Goal: Transaction & Acquisition: Purchase product/service

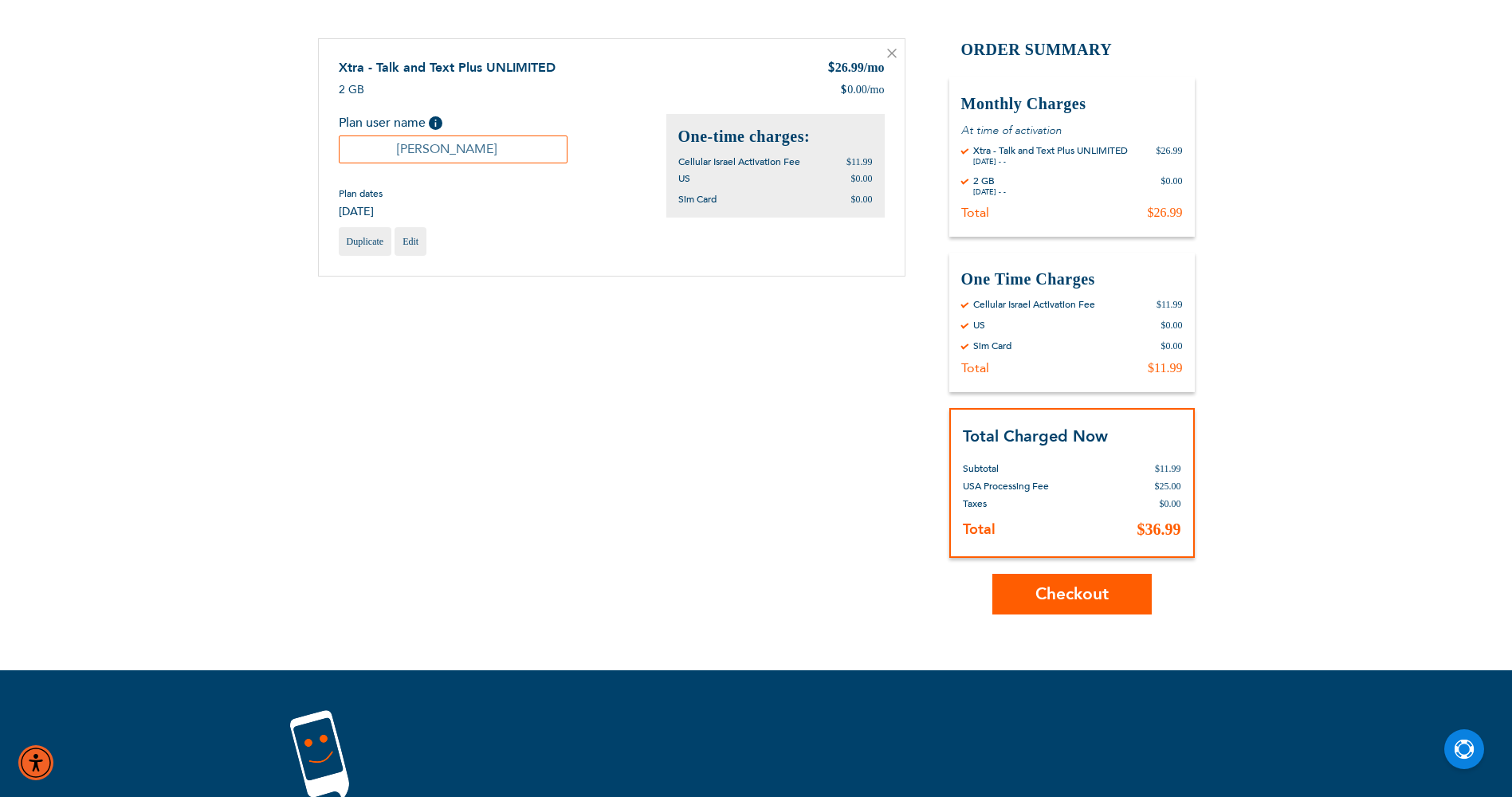
scroll to position [239, 0]
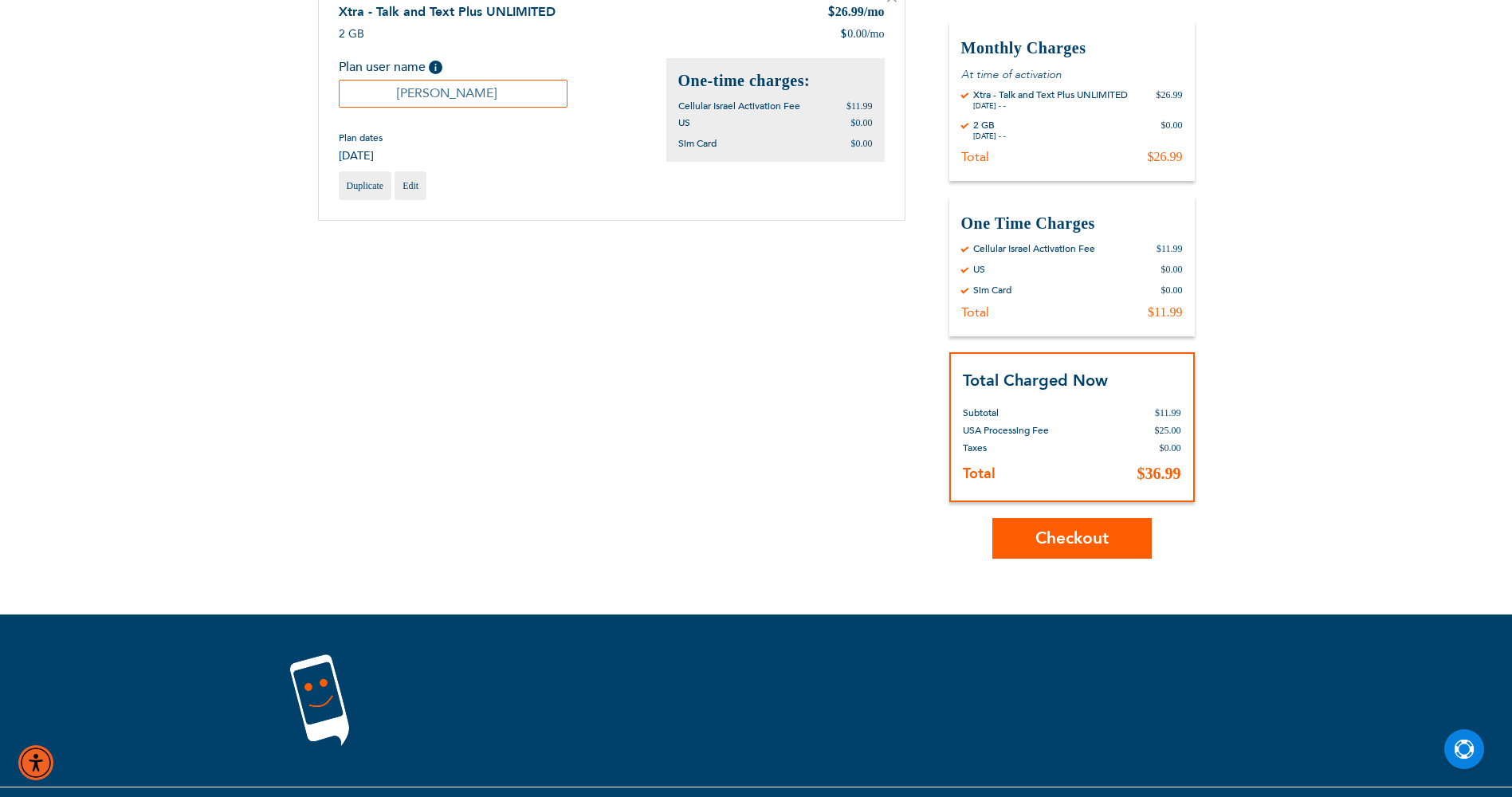
click at [1089, 534] on span "Checkout" at bounding box center [1072, 539] width 73 height 23
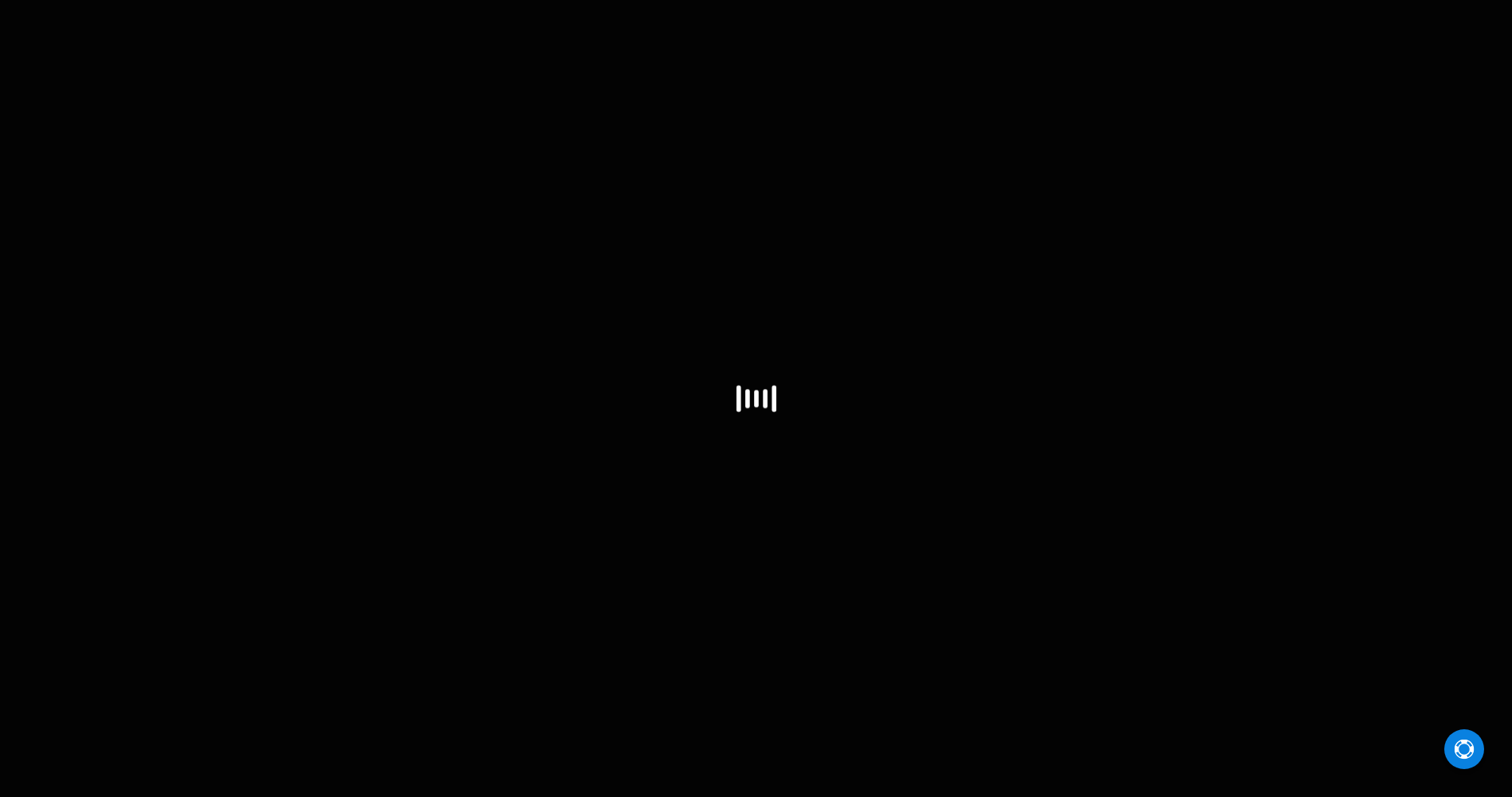
select select "US"
select select "43"
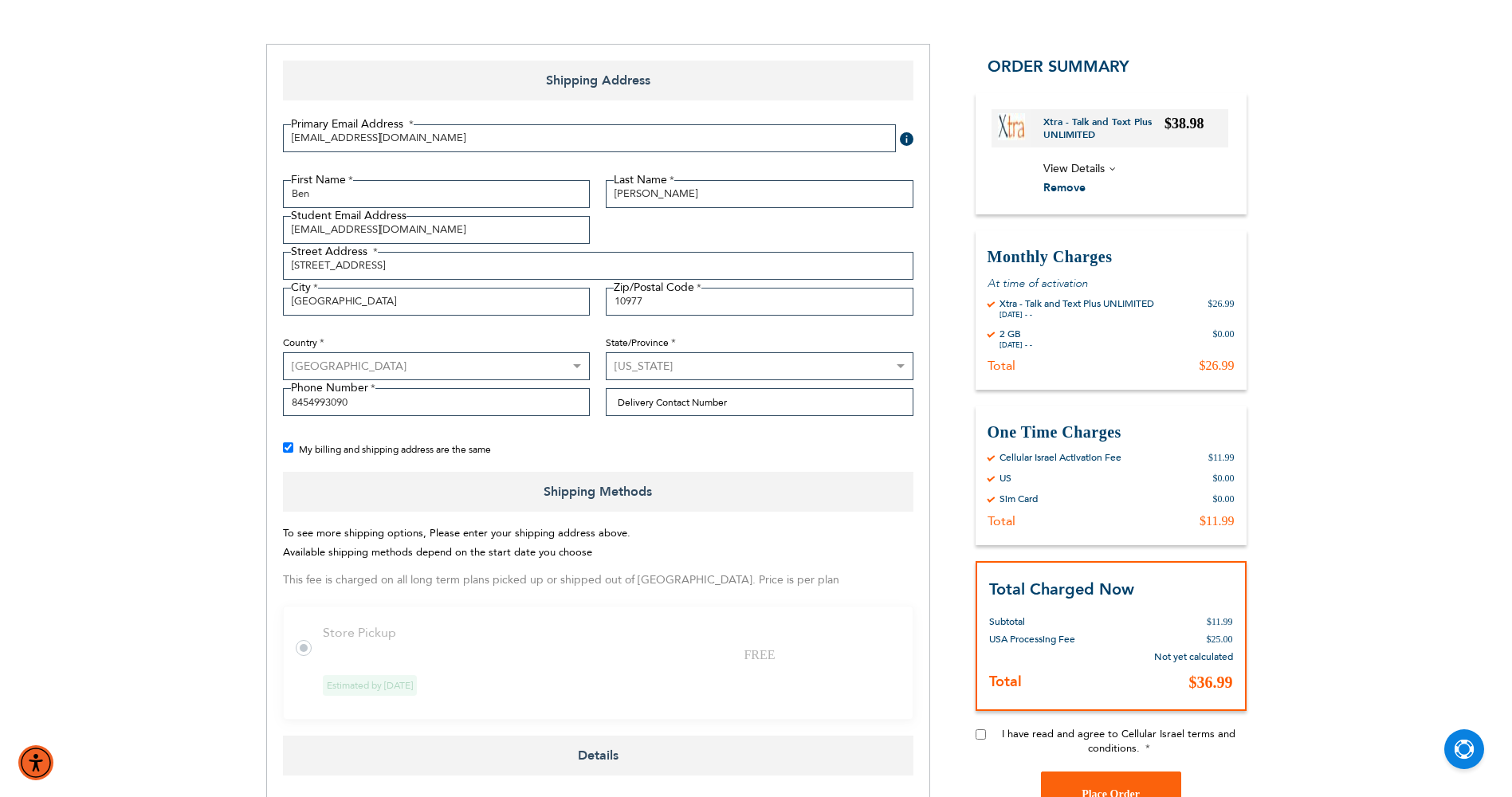
scroll to position [239, 0]
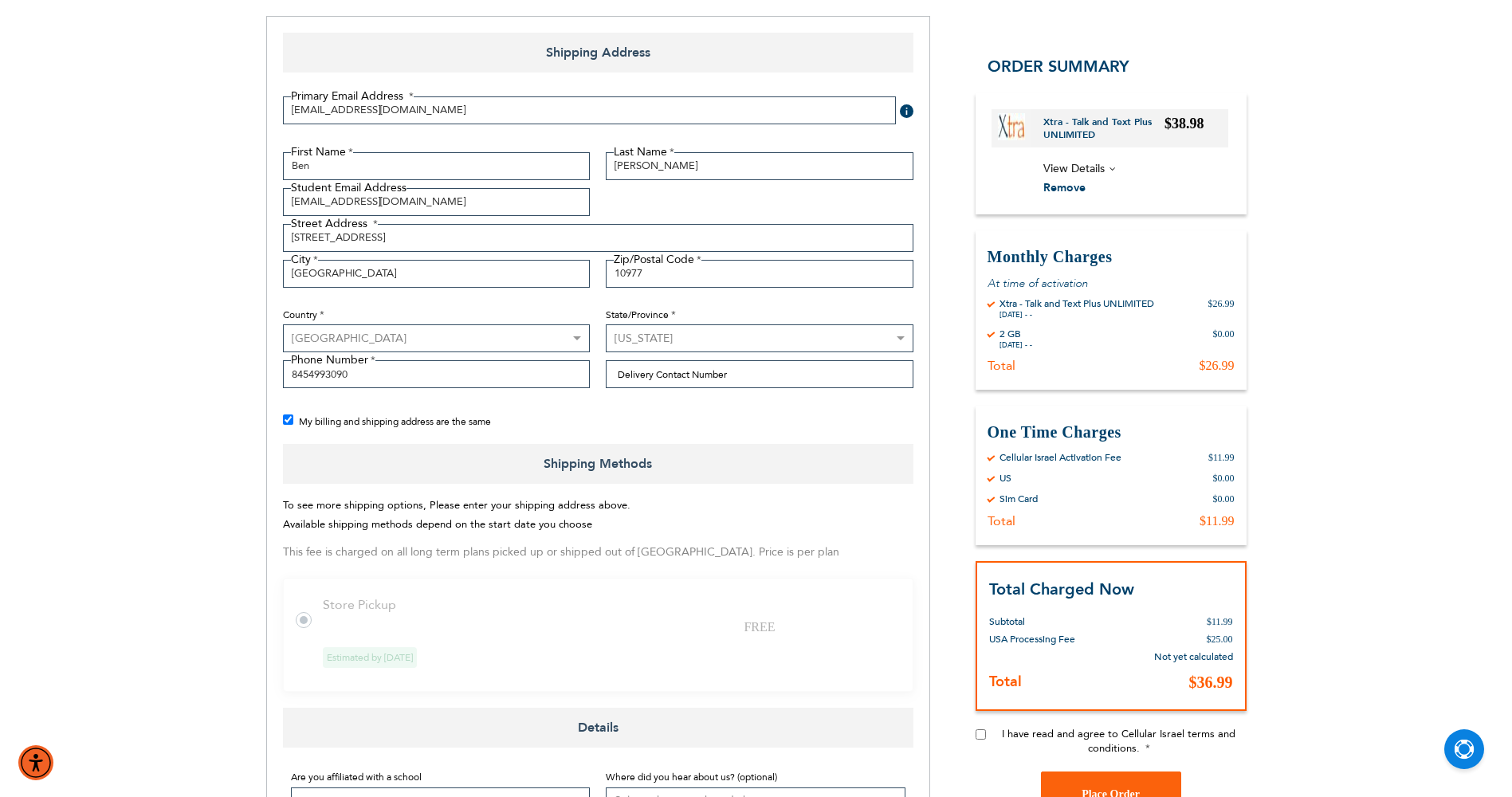
click at [303, 611] on label at bounding box center [312, 611] width 32 height 0
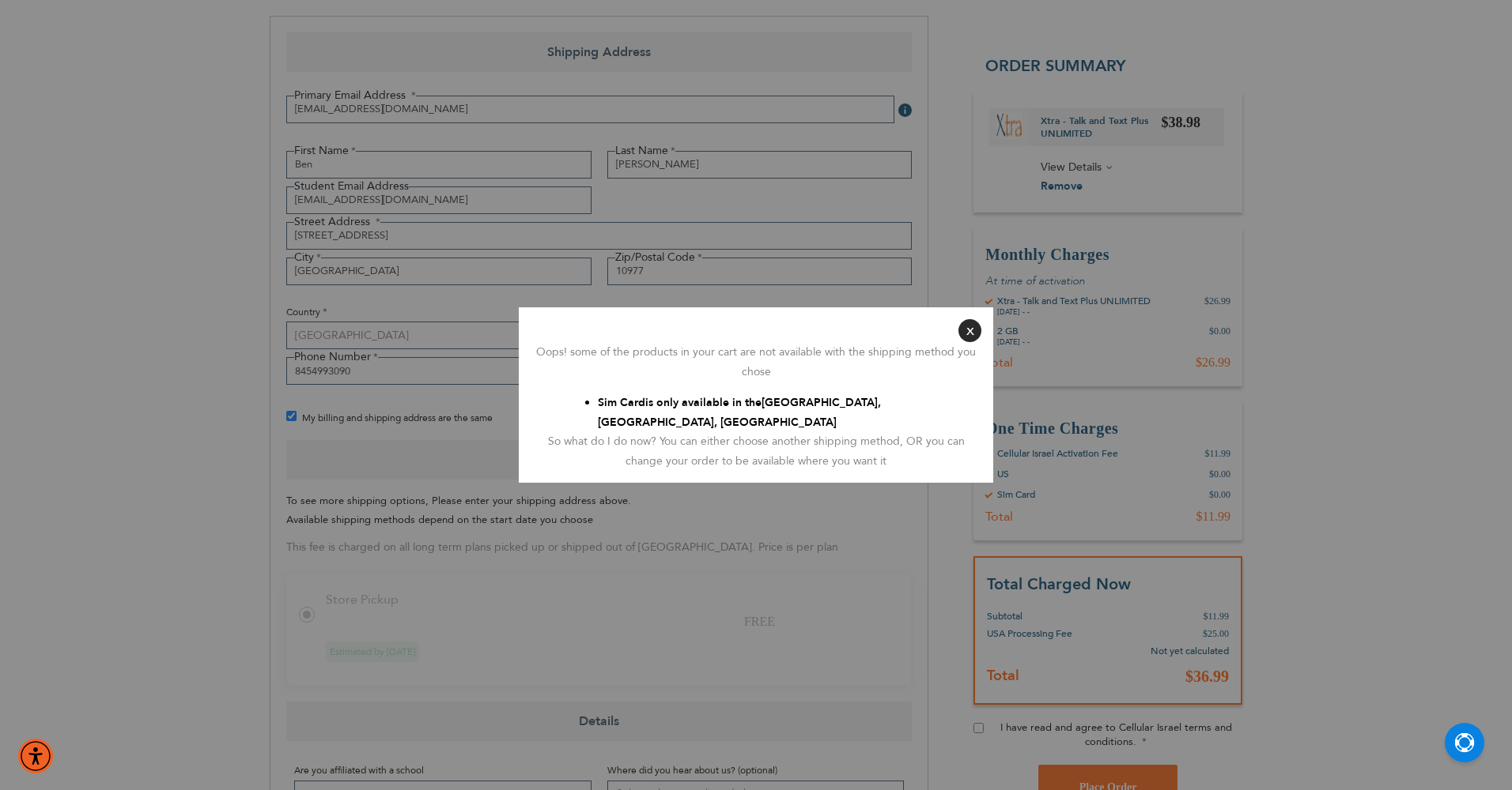
click at [966, 340] on button "Close" at bounding box center [969, 331] width 23 height 23
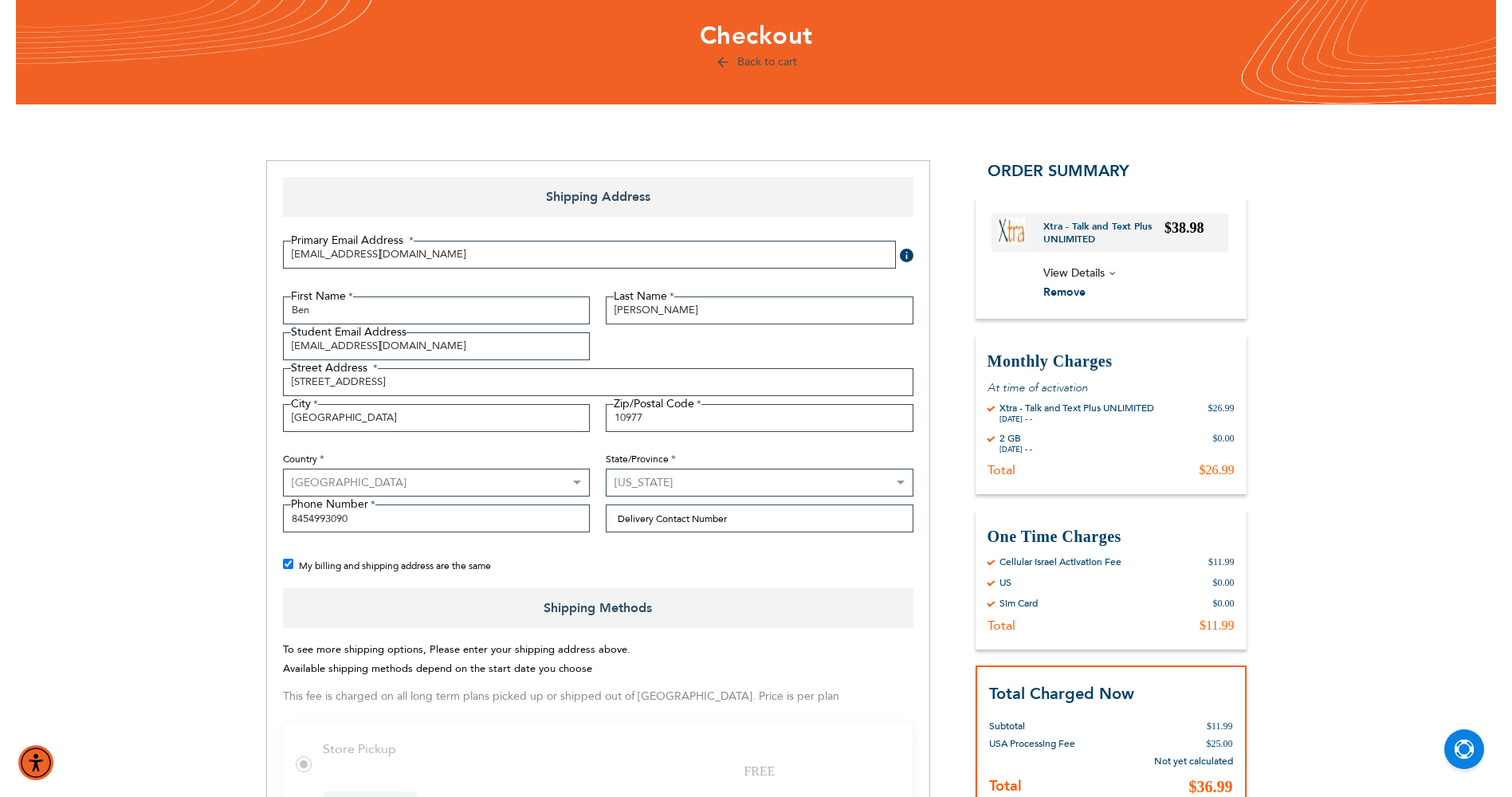
scroll to position [80, 0]
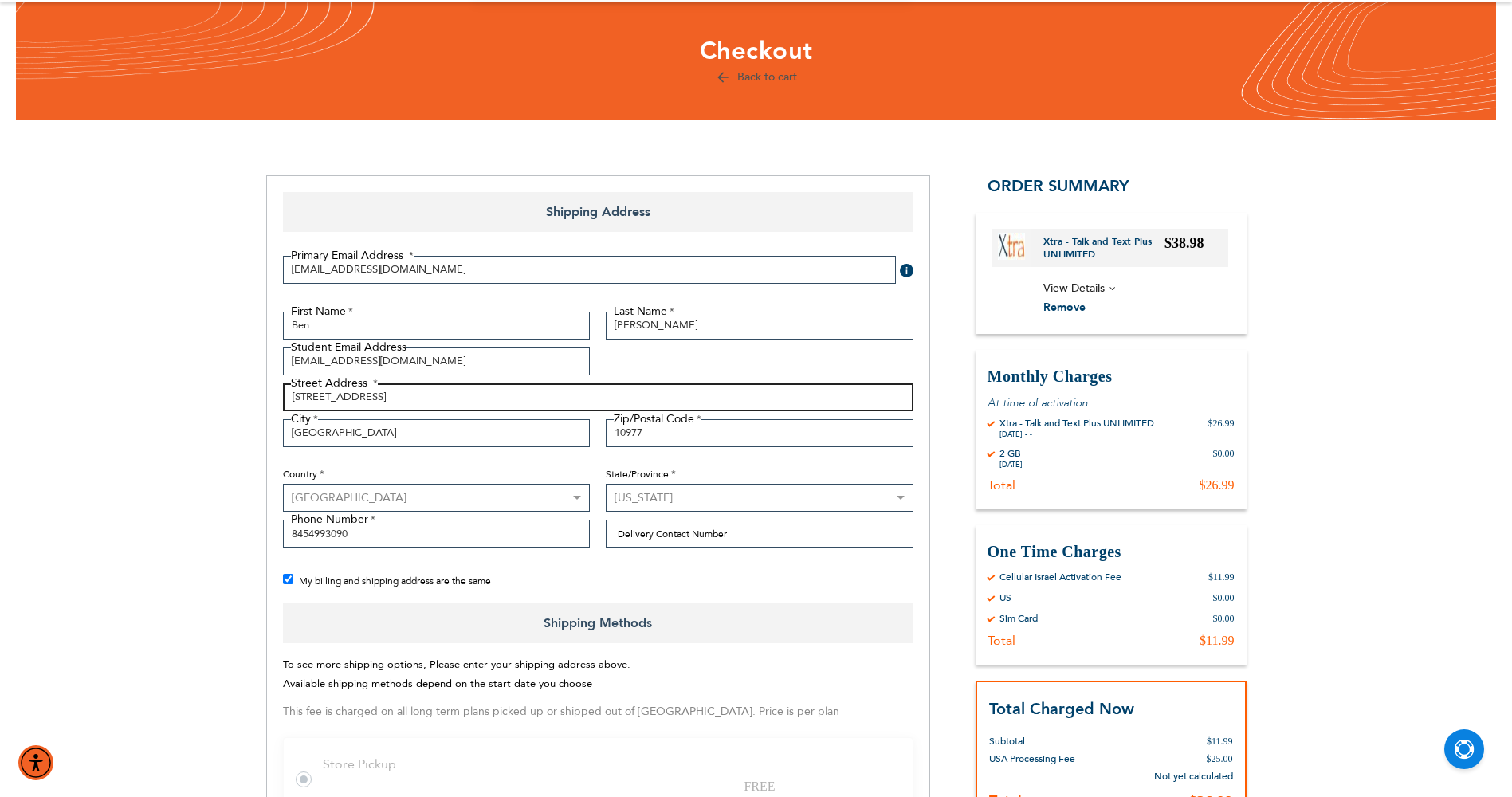
drag, startPoint x: 511, startPoint y: 392, endPoint x: 530, endPoint y: 392, distance: 19.0
click at [511, 392] on input "[STREET_ADDRESS]" at bounding box center [598, 397] width 631 height 28
type input "3"
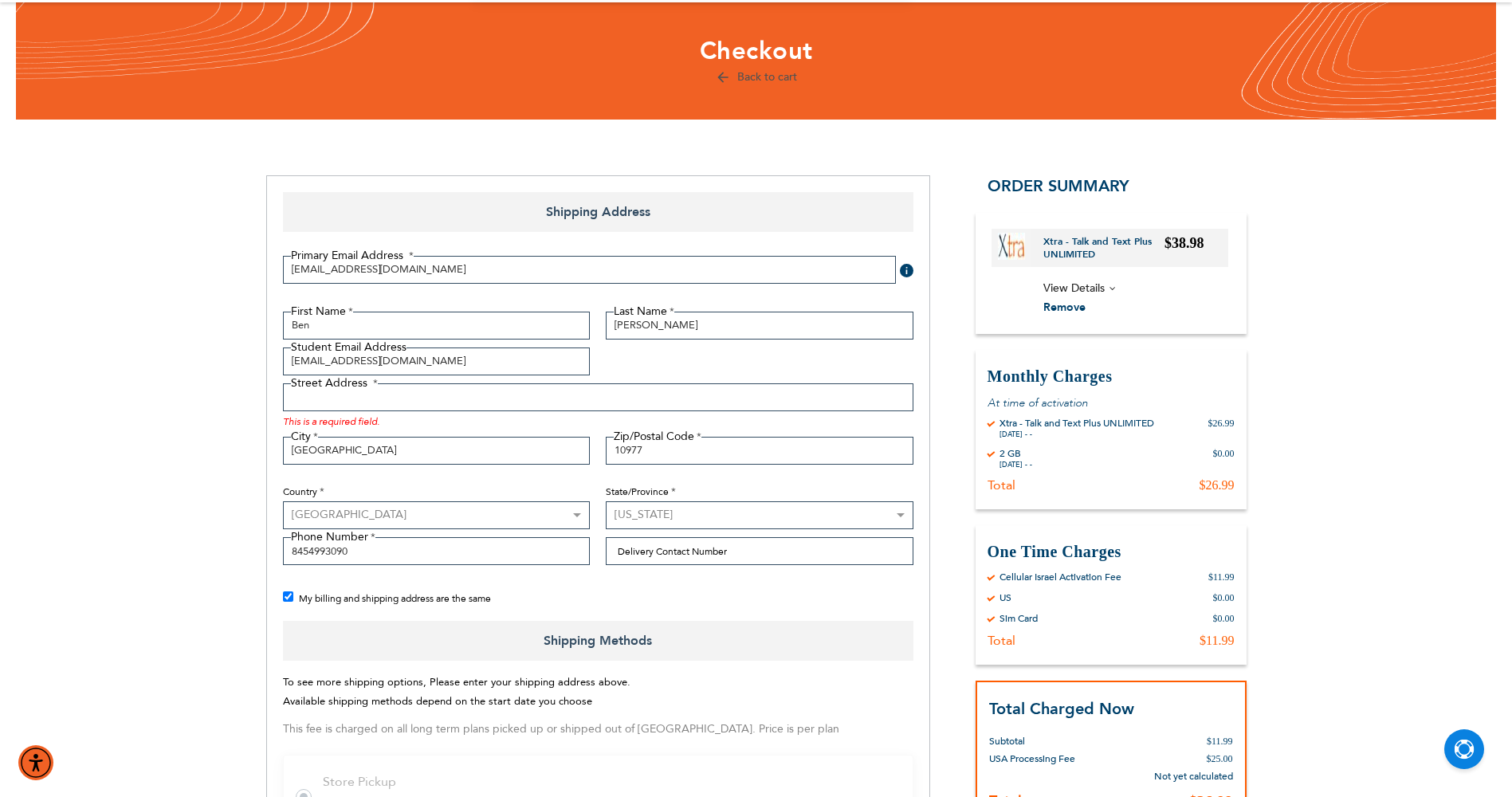
click at [695, 432] on div "First Name Ben Last Name [PERSON_NAME] Student Email Address [EMAIL_ADDRESS][DO…" at bounding box center [598, 443] width 647 height 262
click at [684, 453] on input "10977" at bounding box center [760, 451] width 308 height 28
type input "1"
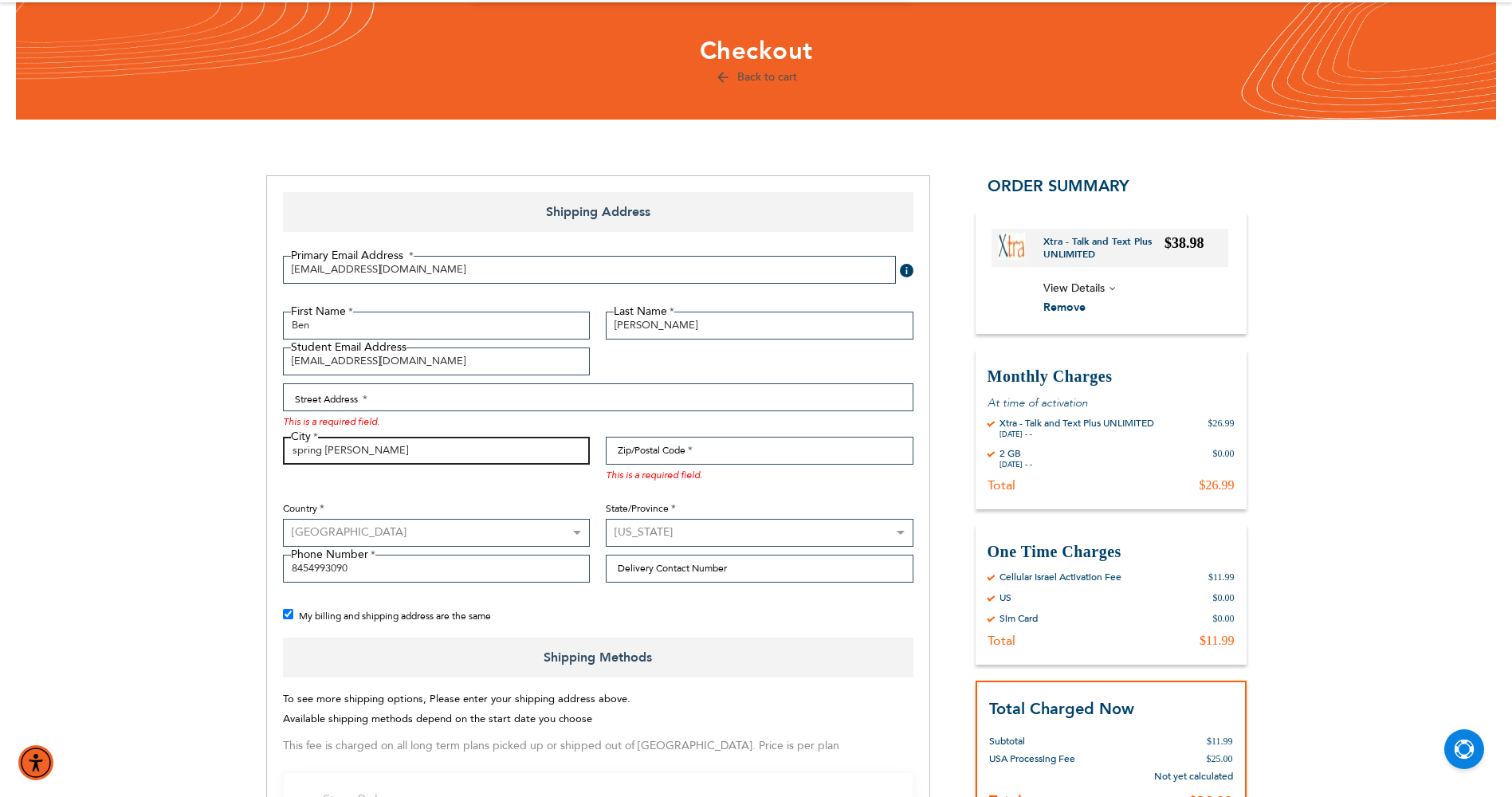
click at [502, 449] on input "spring [PERSON_NAME]" at bounding box center [437, 451] width 308 height 28
type input "s"
click at [509, 531] on select "[GEOGRAPHIC_DATA] [GEOGRAPHIC_DATA] [GEOGRAPHIC_DATA] [GEOGRAPHIC_DATA] [GEOGRA…" at bounding box center [437, 533] width 308 height 28
select select "IL"
click at [283, 519] on select "[GEOGRAPHIC_DATA] [GEOGRAPHIC_DATA] [GEOGRAPHIC_DATA] [GEOGRAPHIC_DATA] [GEOGRA…" at bounding box center [437, 533] width 308 height 28
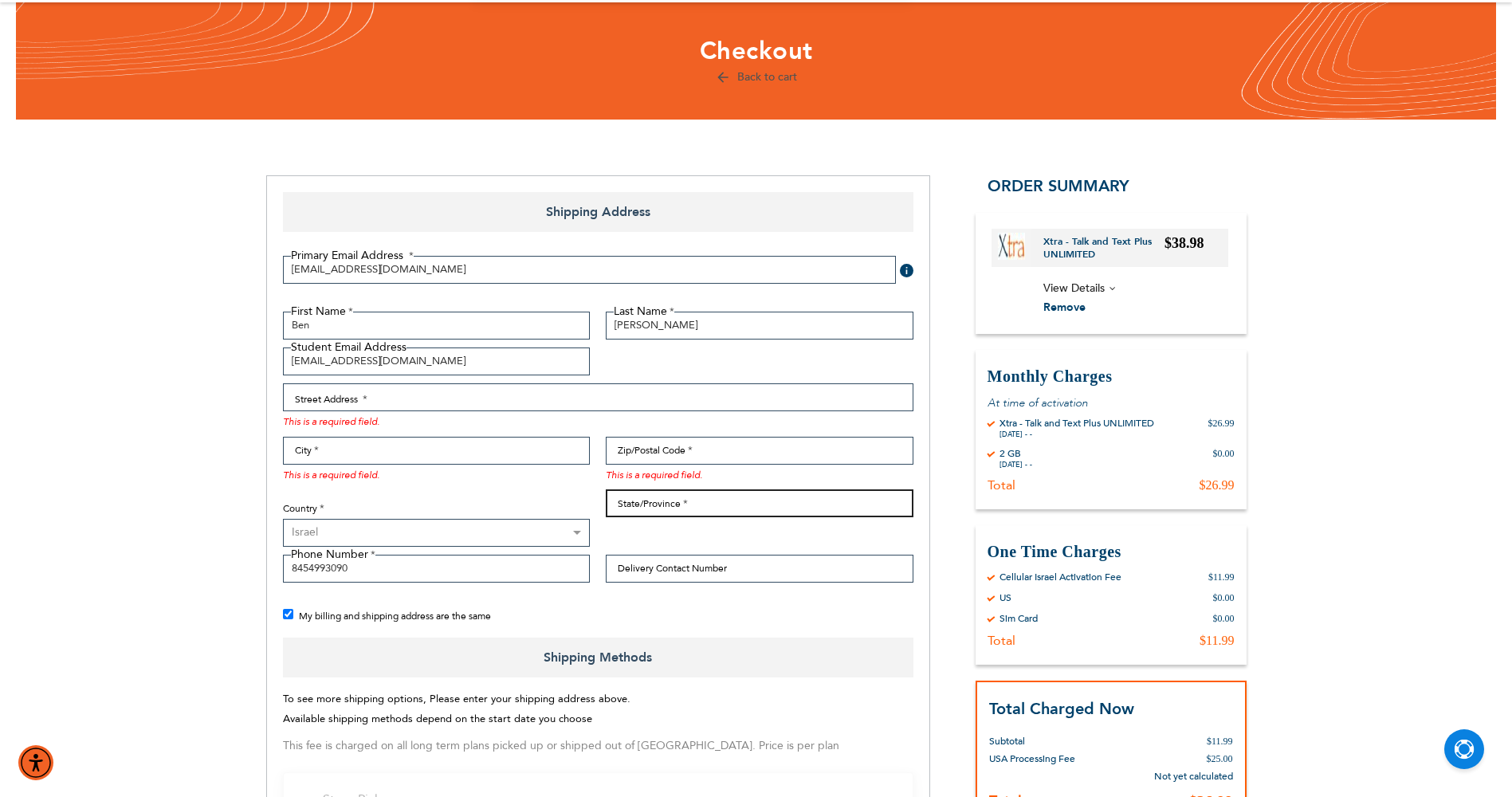
click at [643, 505] on input "State/Province" at bounding box center [760, 503] width 308 height 28
click at [800, 481] on div "This is a required field." at bounding box center [760, 474] width 308 height 18
click at [715, 505] on input "State/Province" at bounding box center [760, 503] width 308 height 28
type input "[GEOGRAPHIC_DATA]"
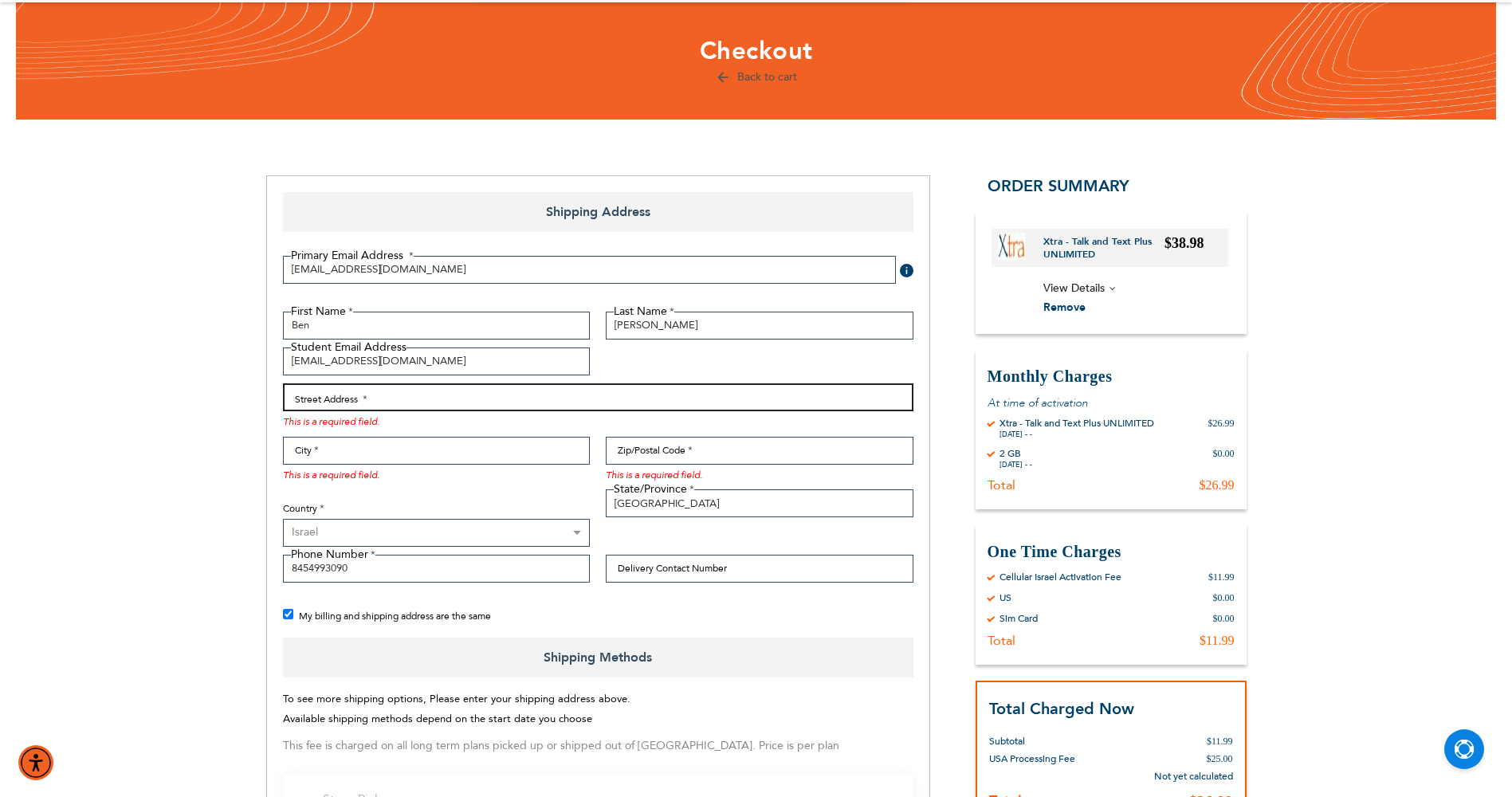
click at [537, 397] on input "Street Address: Line 1" at bounding box center [598, 397] width 631 height 28
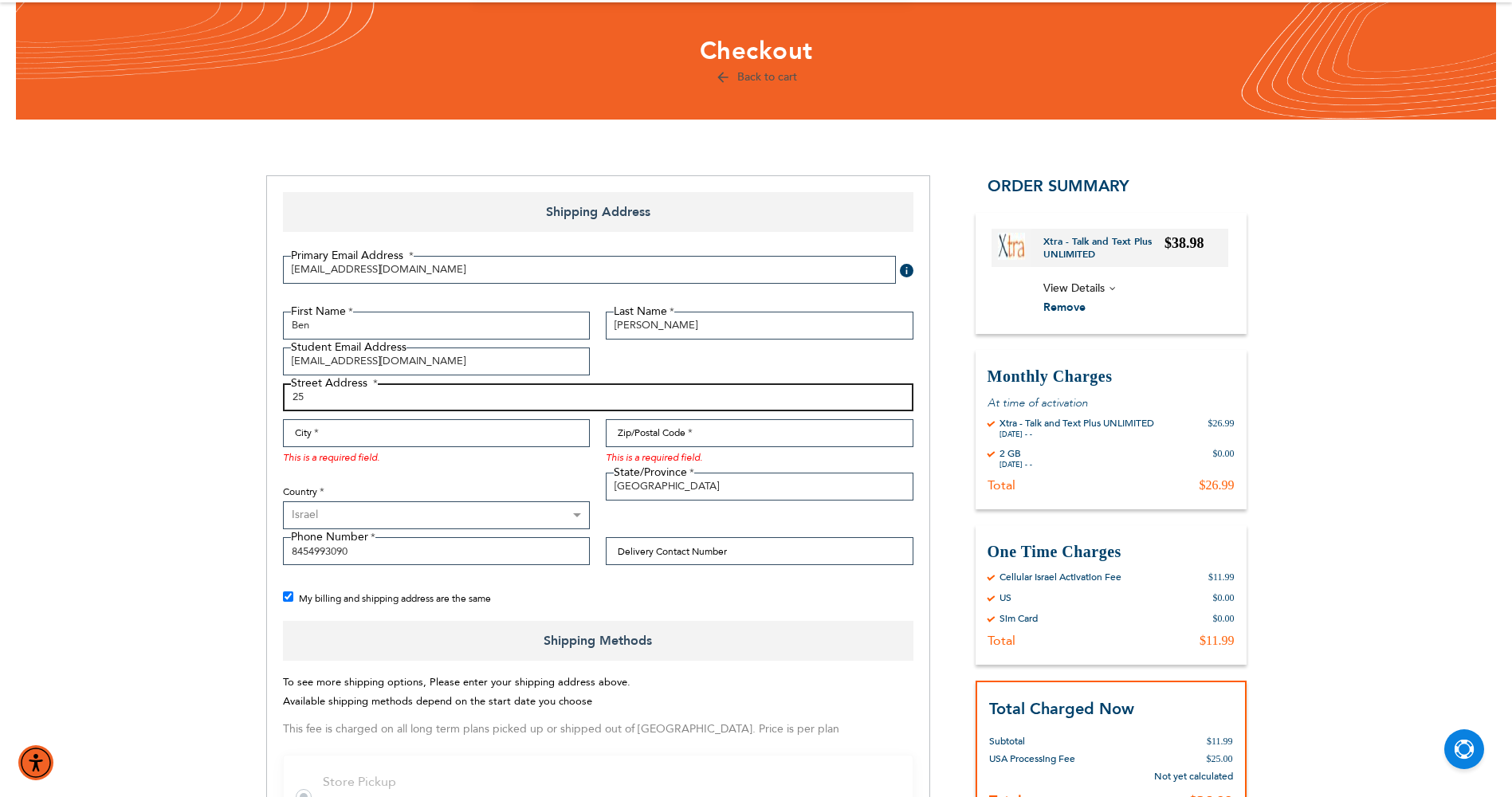
type input "2"
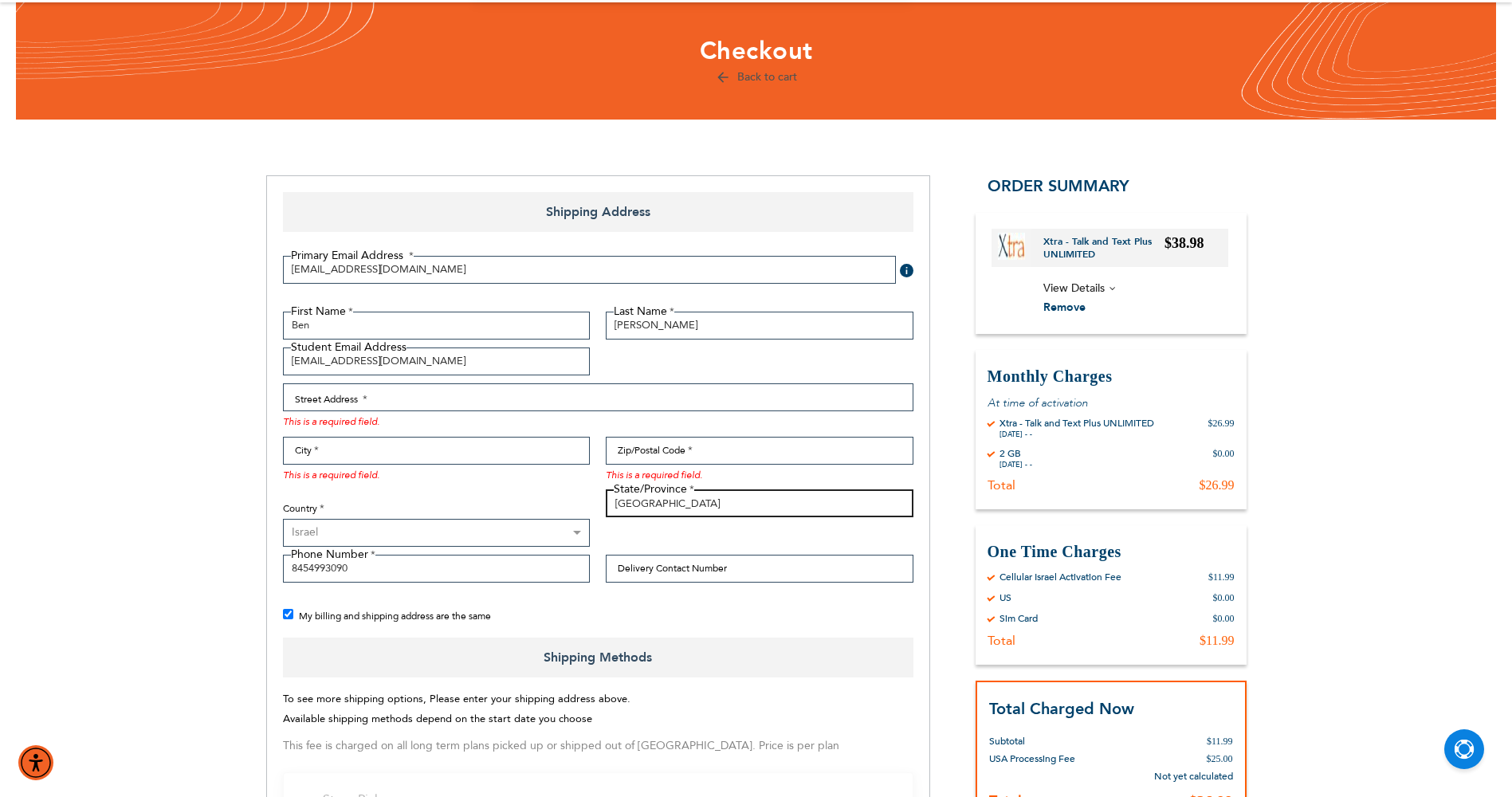
click at [673, 506] on input "[GEOGRAPHIC_DATA]" at bounding box center [760, 503] width 308 height 28
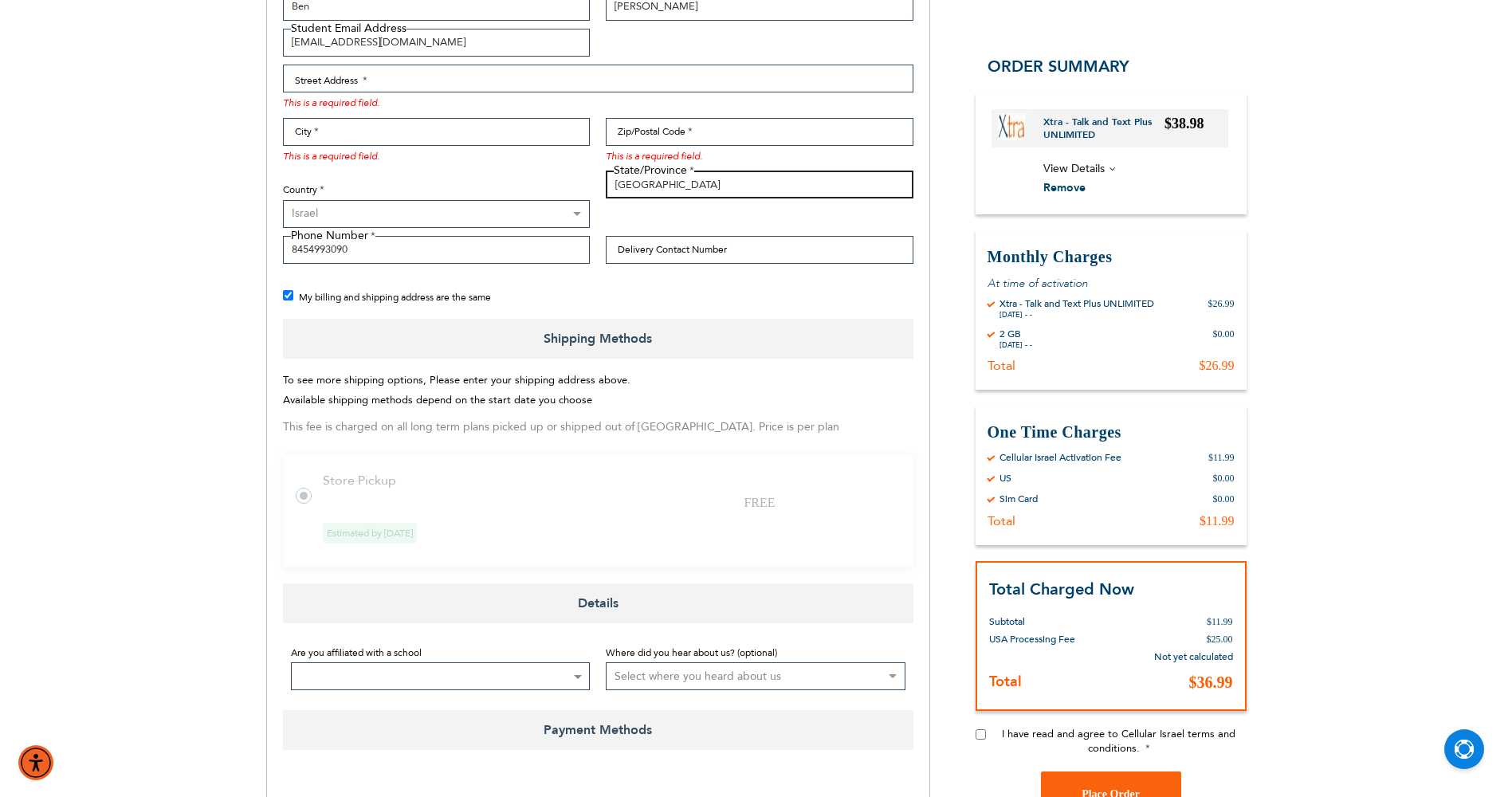
scroll to position [718, 0]
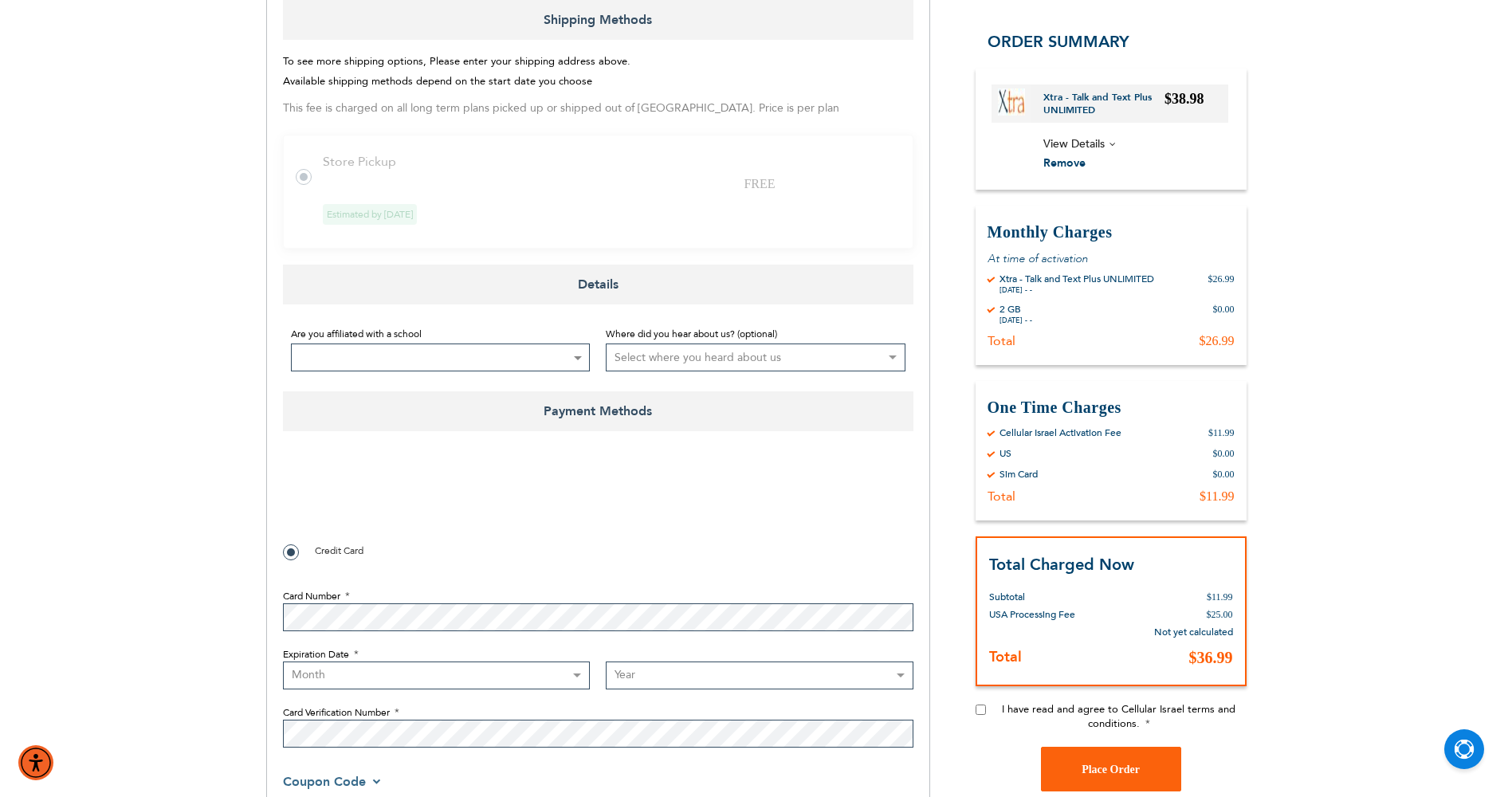
click at [386, 351] on span at bounding box center [441, 357] width 300 height 28
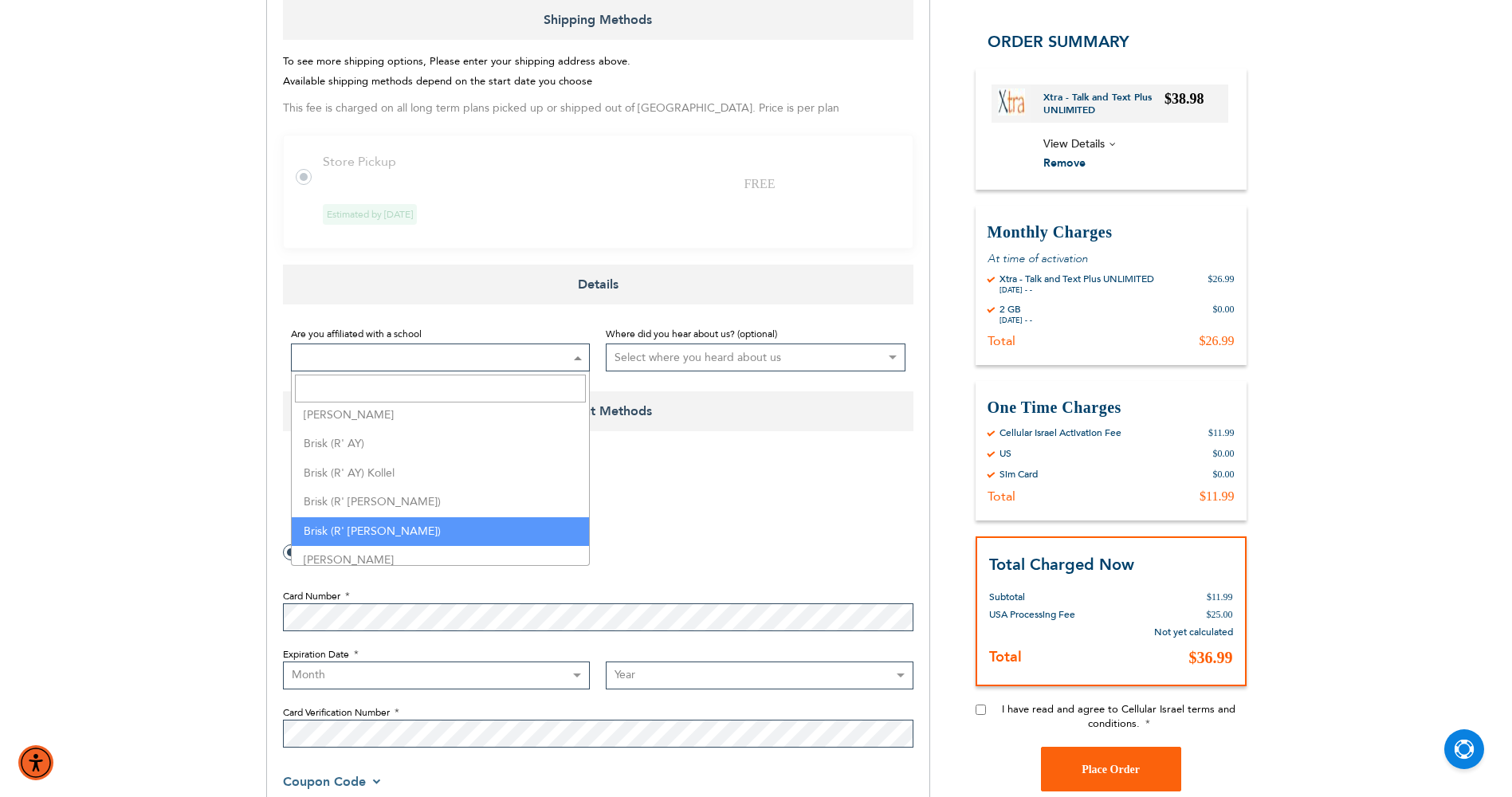
select select "186"
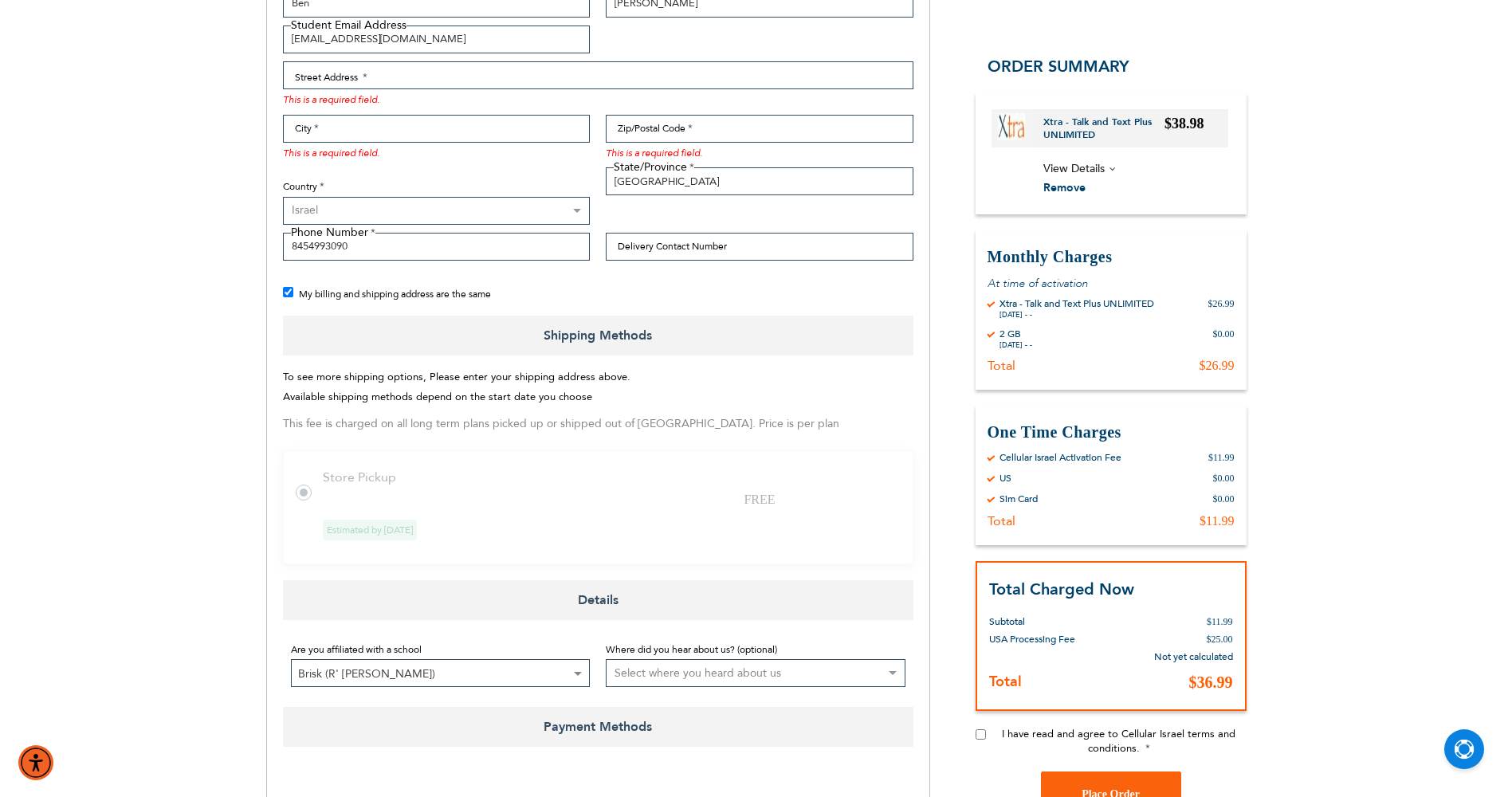
scroll to position [160, 0]
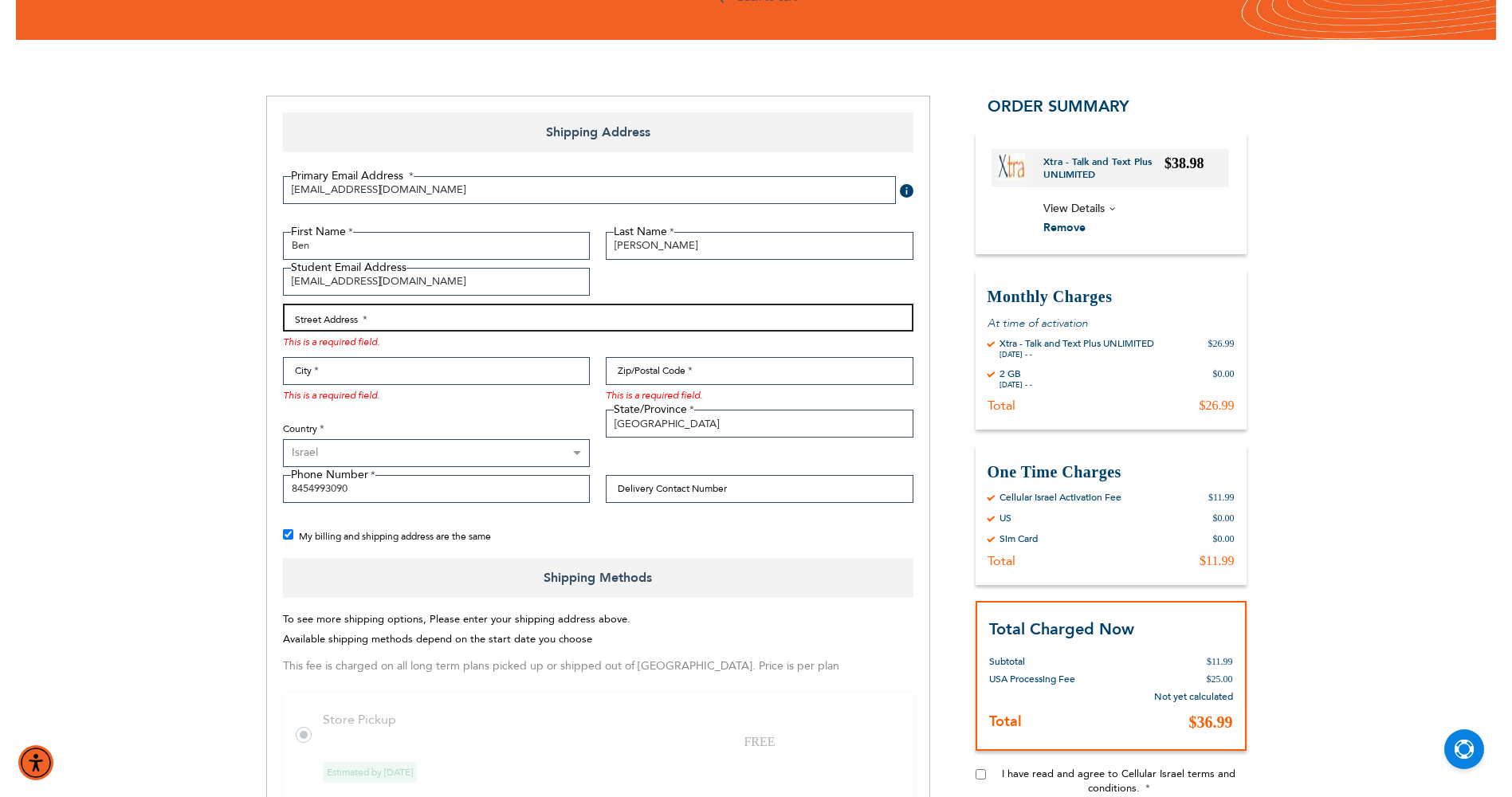
click at [477, 323] on input "Street Address: Line 1" at bounding box center [598, 318] width 631 height 28
type input "[STREET_ADDRESS]"
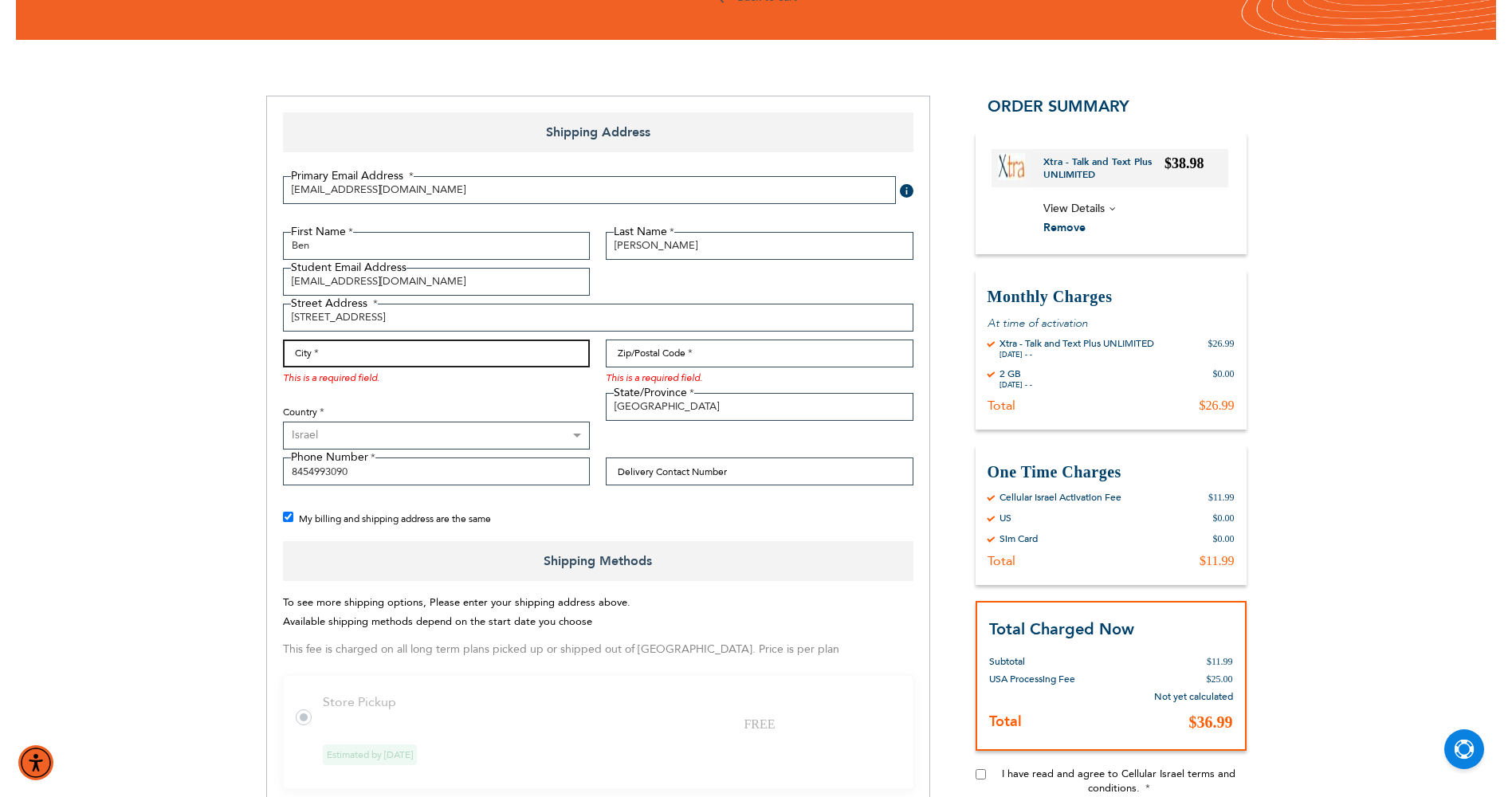
click at [537, 357] on input "City" at bounding box center [437, 353] width 308 height 28
type input "[GEOGRAPHIC_DATA]"
click at [648, 411] on input "[GEOGRAPHIC_DATA]" at bounding box center [760, 407] width 308 height 28
click at [436, 428] on select "[GEOGRAPHIC_DATA] [GEOGRAPHIC_DATA] [GEOGRAPHIC_DATA] [GEOGRAPHIC_DATA] [GEOGRA…" at bounding box center [437, 436] width 308 height 28
select select "US"
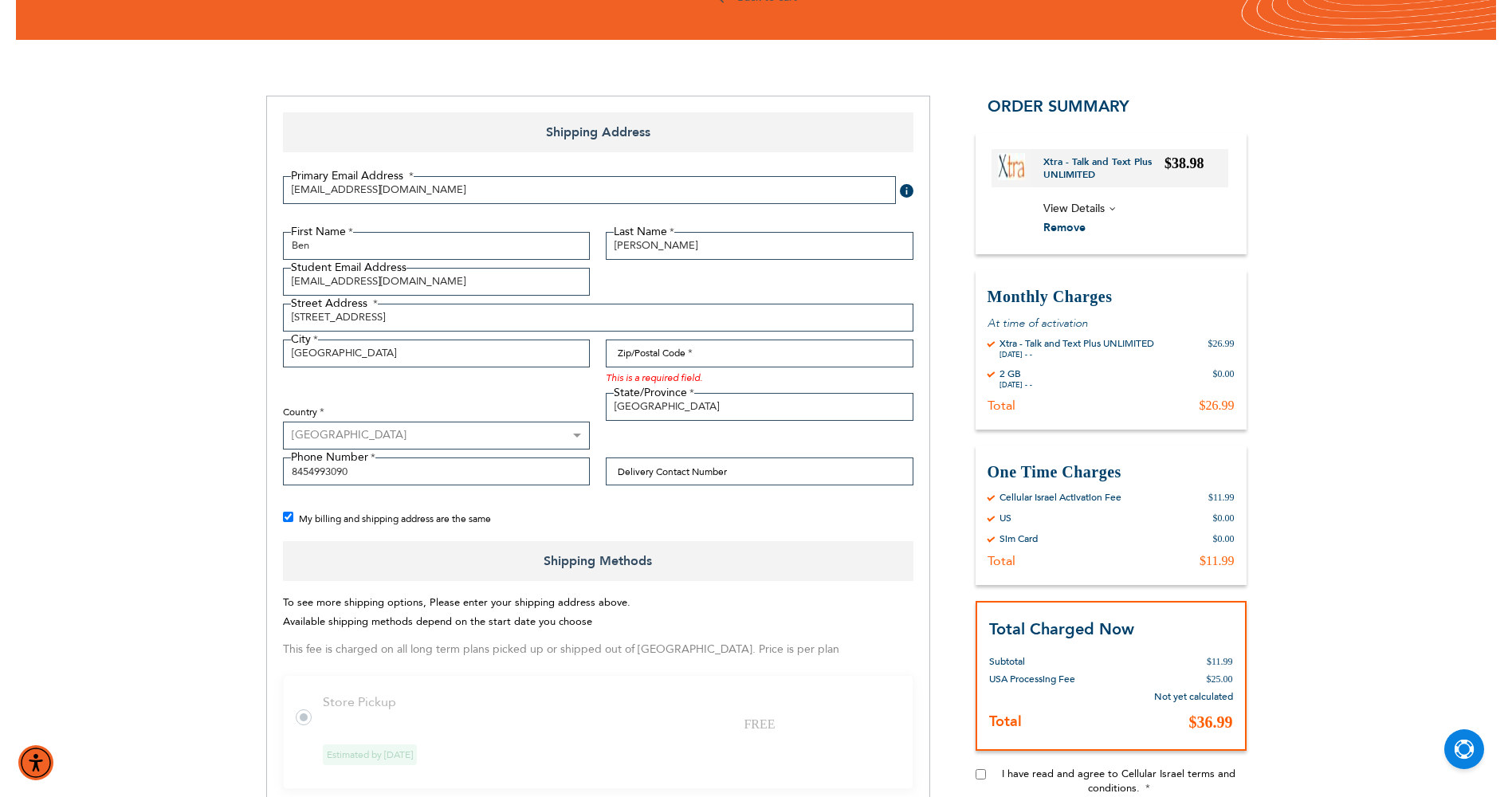
click at [283, 422] on select "[GEOGRAPHIC_DATA] [GEOGRAPHIC_DATA] [GEOGRAPHIC_DATA] [GEOGRAPHIC_DATA] [GEOGRA…" at bounding box center [437, 436] width 308 height 28
click at [679, 441] on select "Please select a region, state or province. [US_STATE] [US_STATE] [US_STATE] [US…" at bounding box center [760, 436] width 308 height 28
select select "43"
click at [606, 422] on select "Please select a region, state or province. [US_STATE] [US_STATE] [US_STATE] [US…" at bounding box center [760, 436] width 308 height 28
click at [704, 358] on input "Zip/Postal Code" at bounding box center [760, 353] width 308 height 28
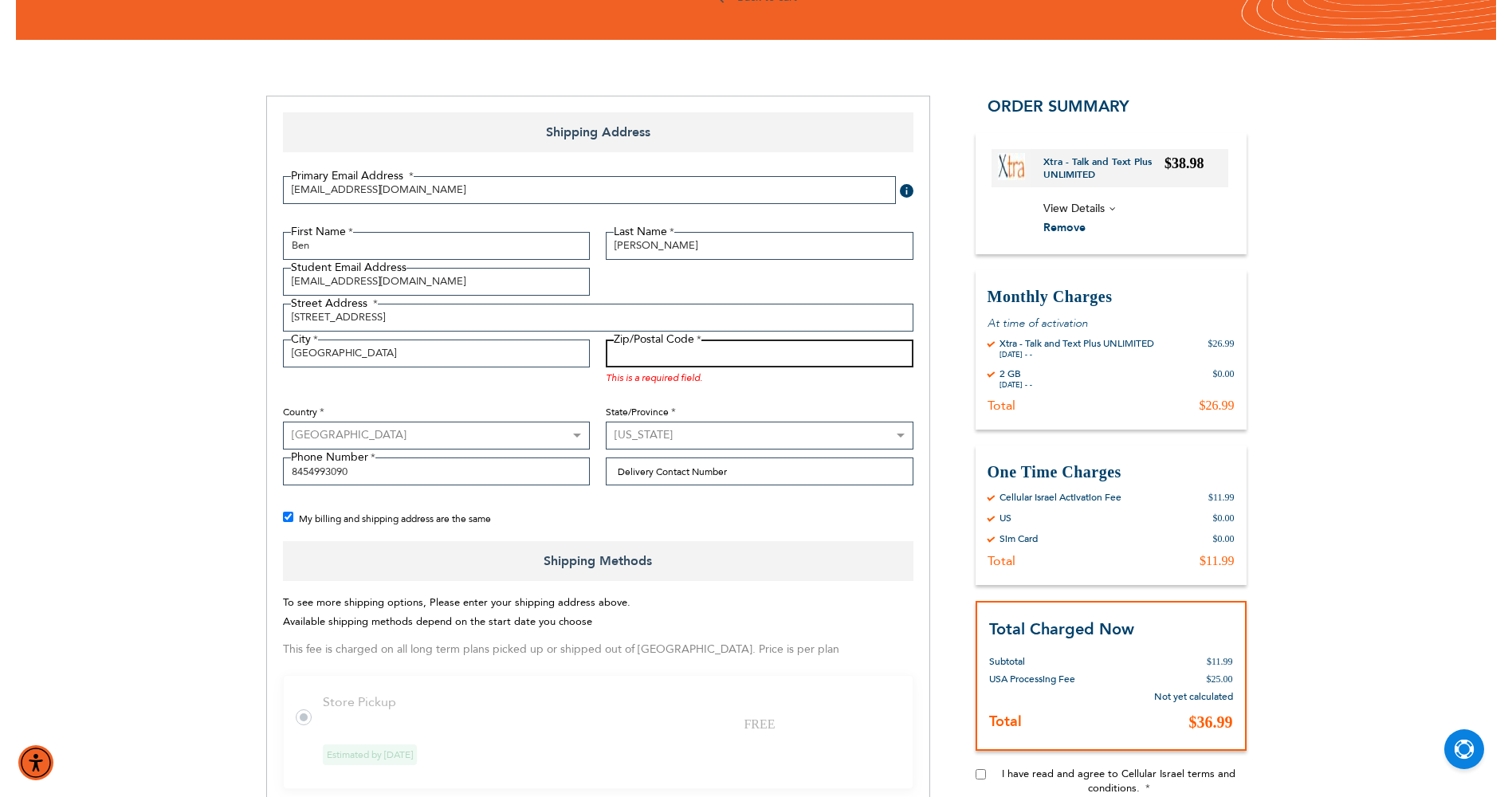
type input "10977"
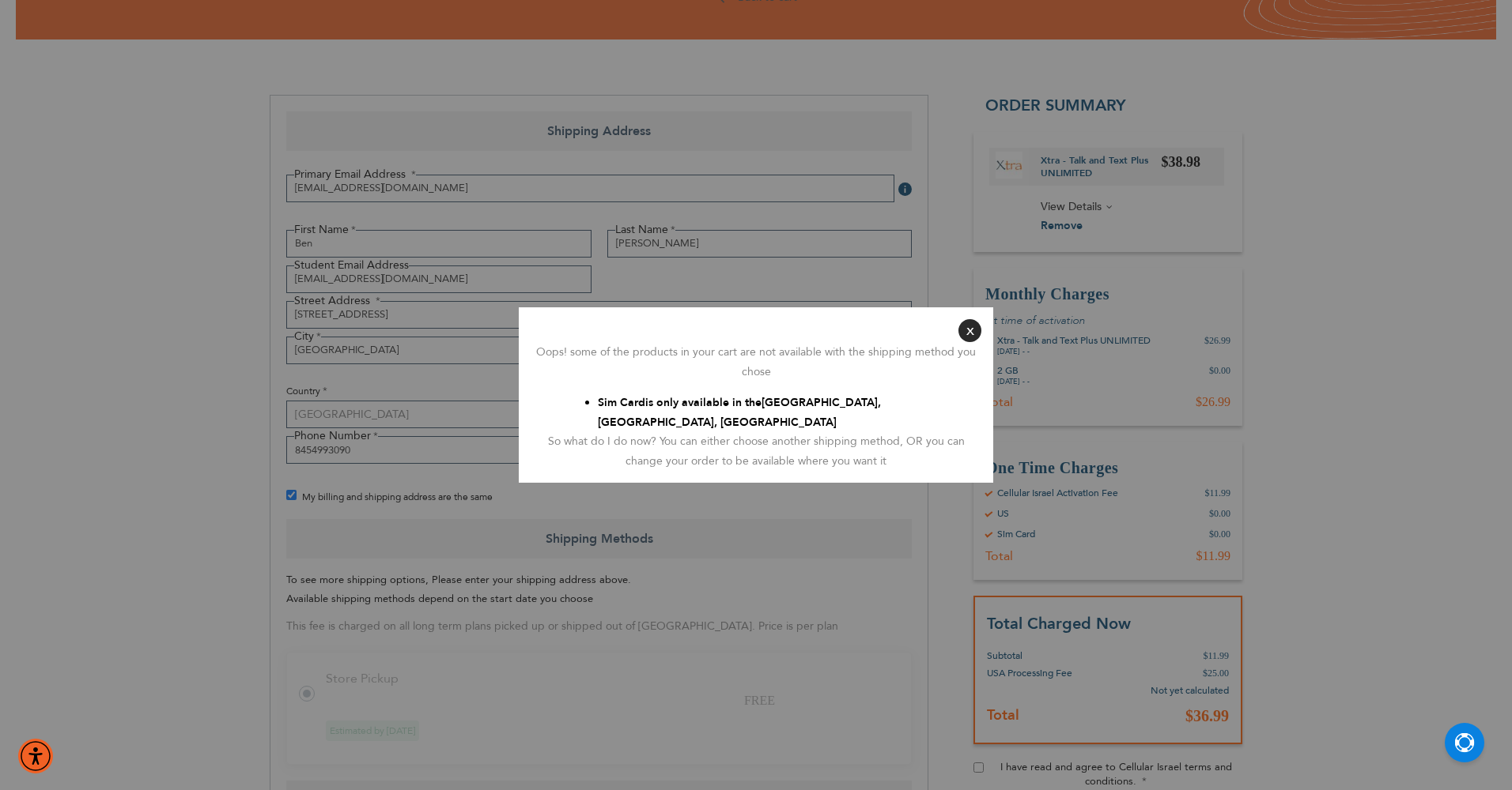
click at [968, 338] on button "Close" at bounding box center [969, 331] width 23 height 23
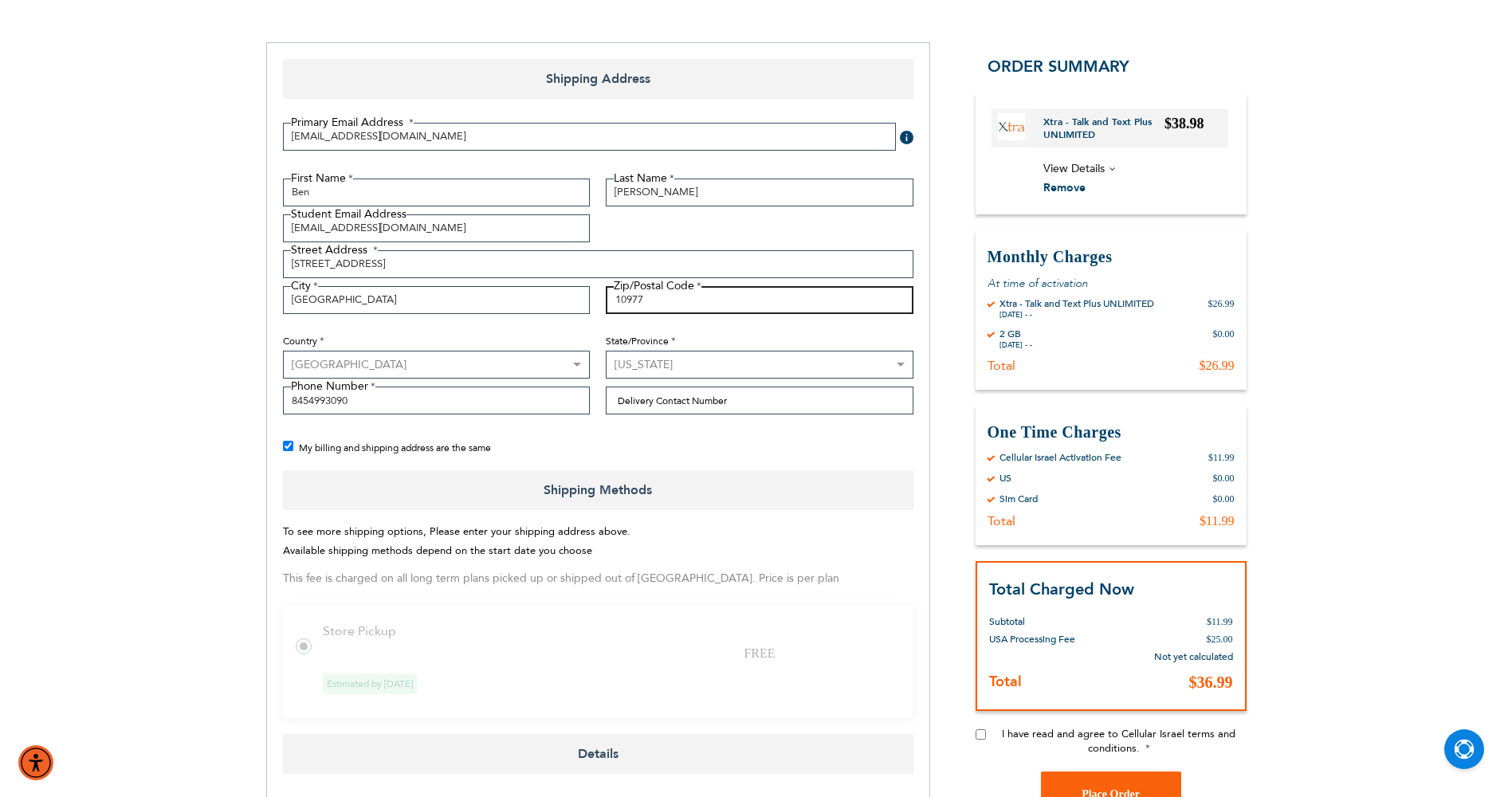
scroll to position [239, 0]
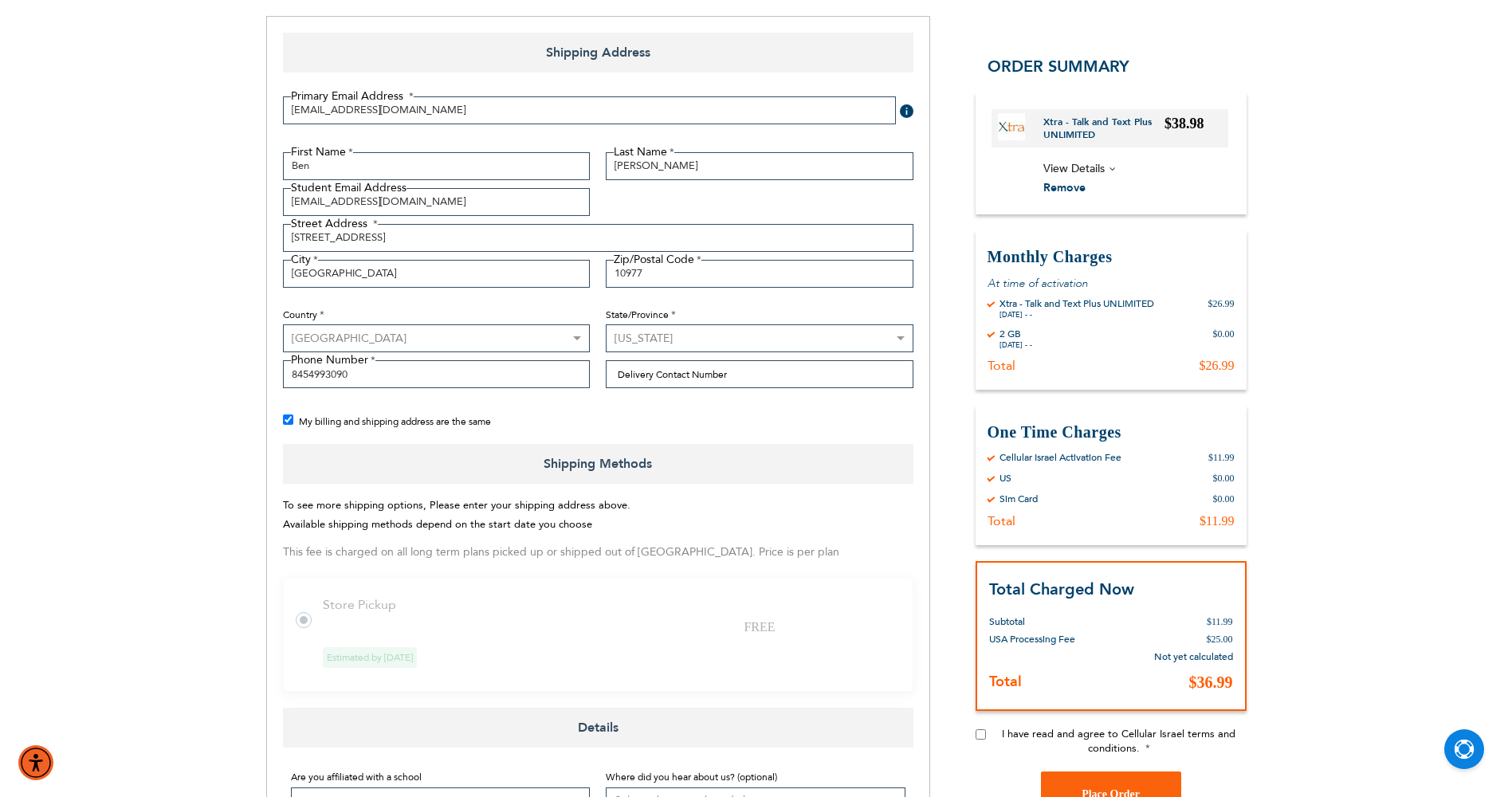
click at [299, 611] on label at bounding box center [312, 611] width 32 height 0
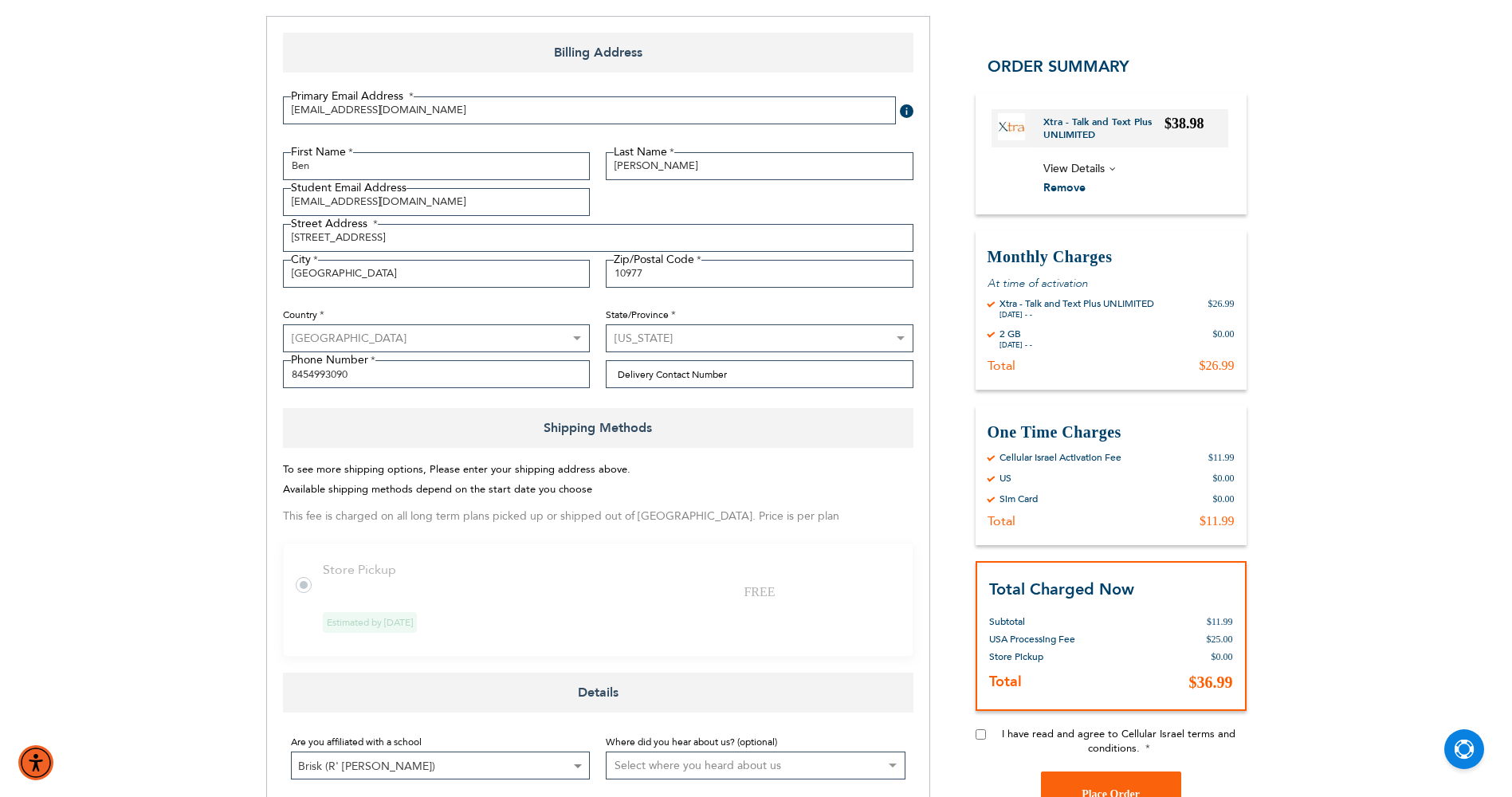
click at [295, 574] on tr "Store Pickup FREE Estimated by [DATE]" at bounding box center [598, 600] width 631 height 114
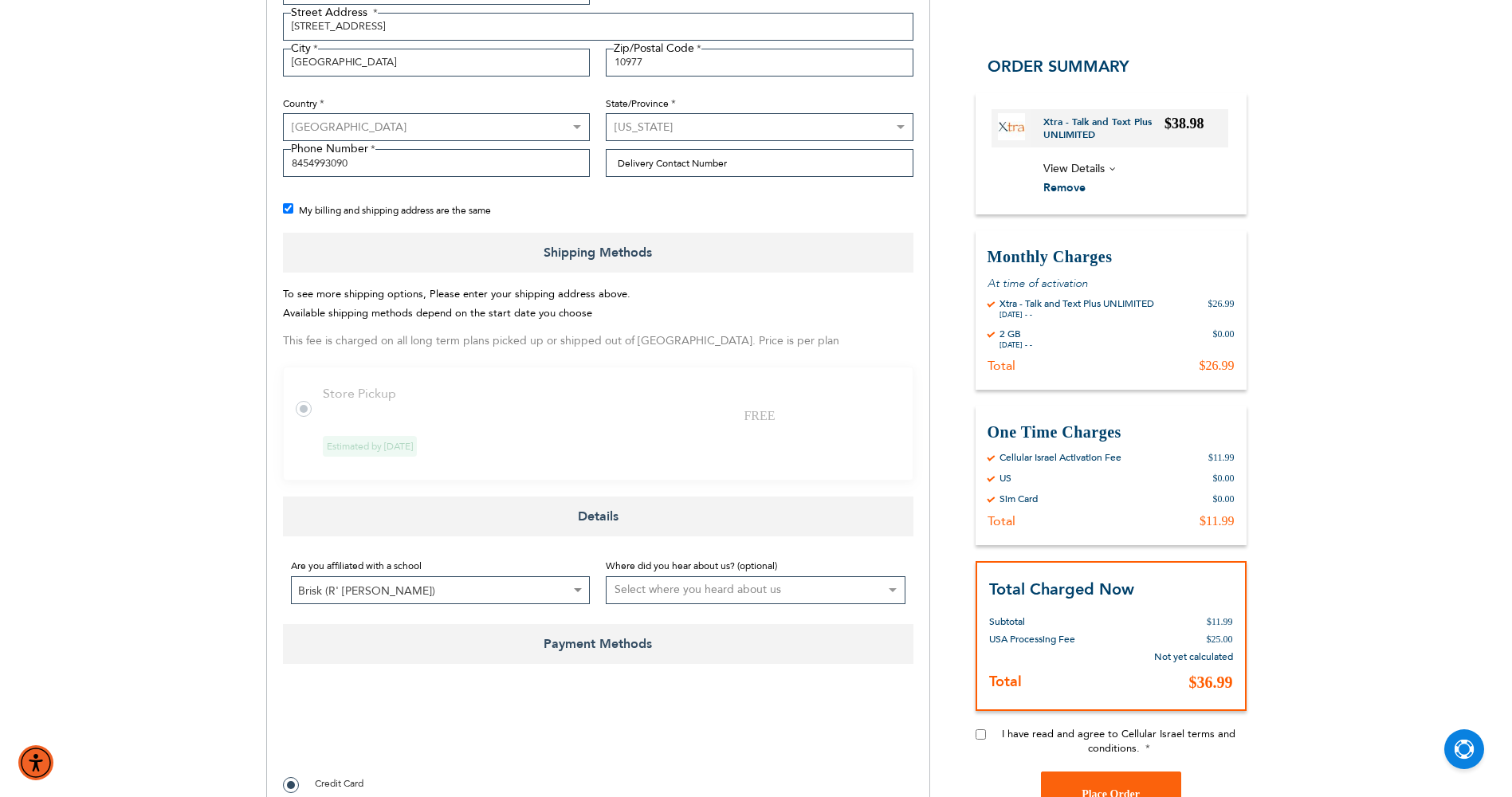
scroll to position [479, 0]
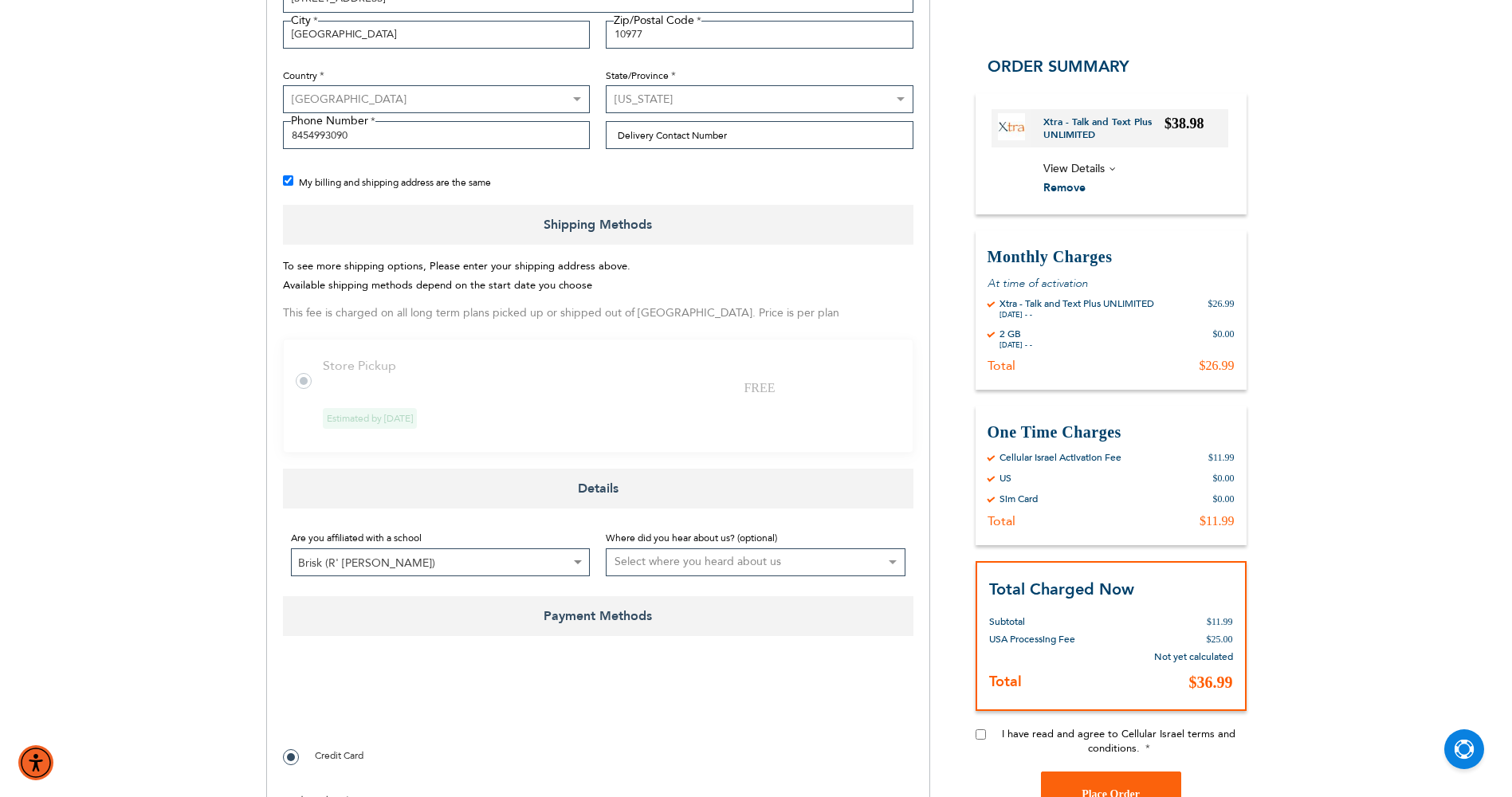
click at [674, 563] on select "Select where you heard about us Existing Customer Friend Other School/Group BP …" at bounding box center [756, 562] width 300 height 28
select select "2"
click at [606, 549] on select "Select where you heard about us Existing Customer Friend Other School/Group BP …" at bounding box center [756, 562] width 300 height 28
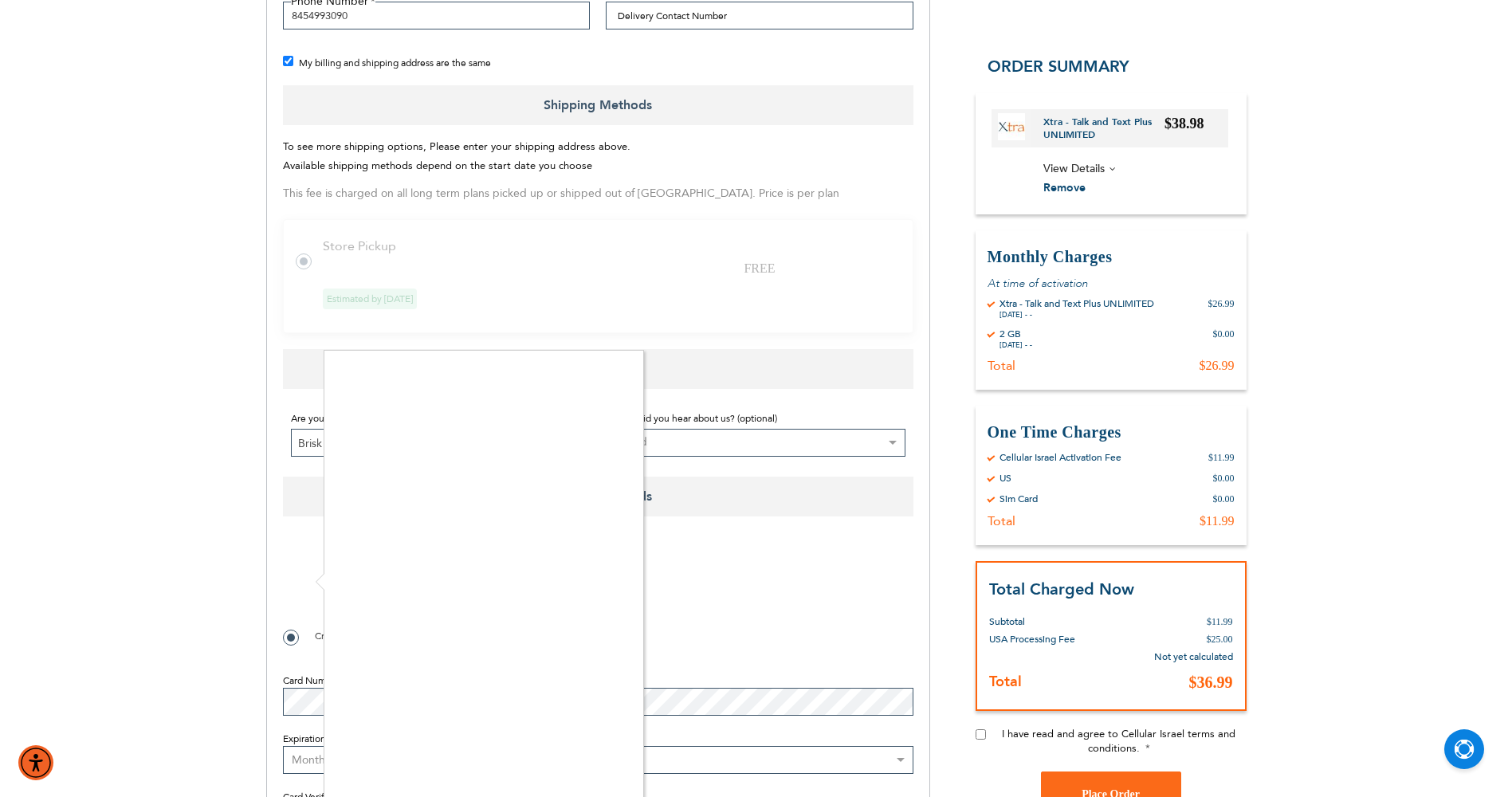
scroll to position [718, 0]
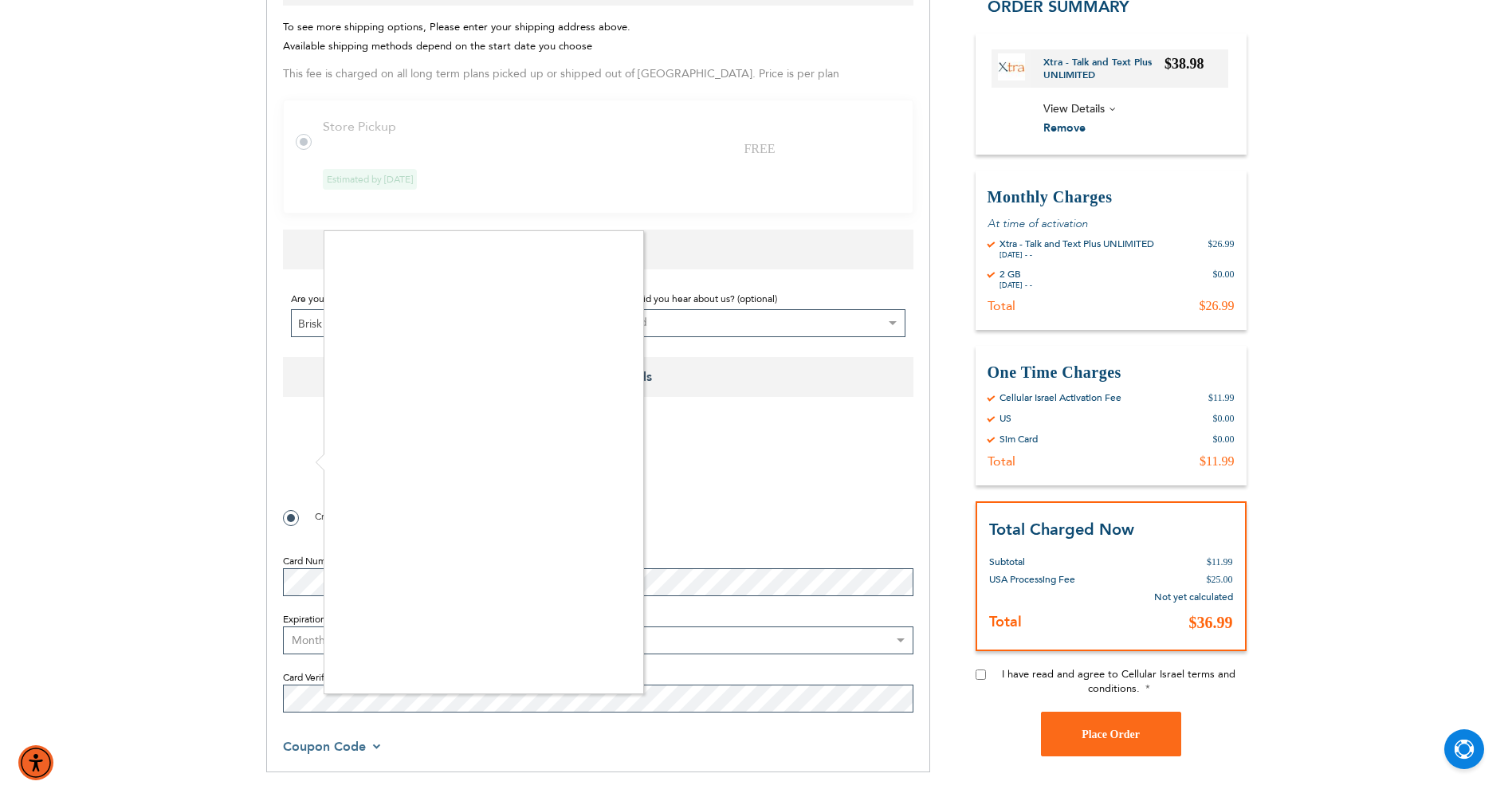
checkbox input "true"
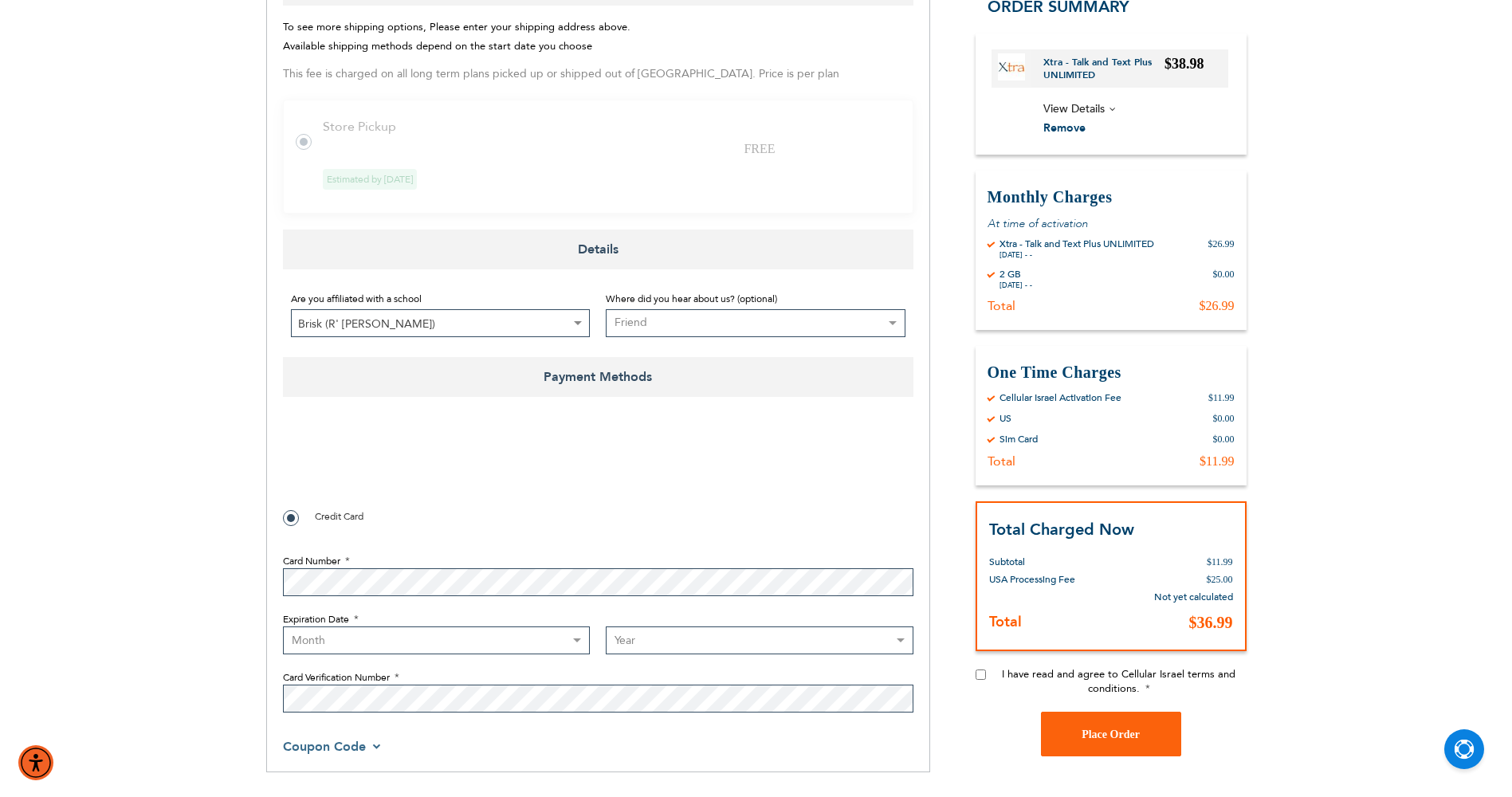
select select "3"
select select "2028"
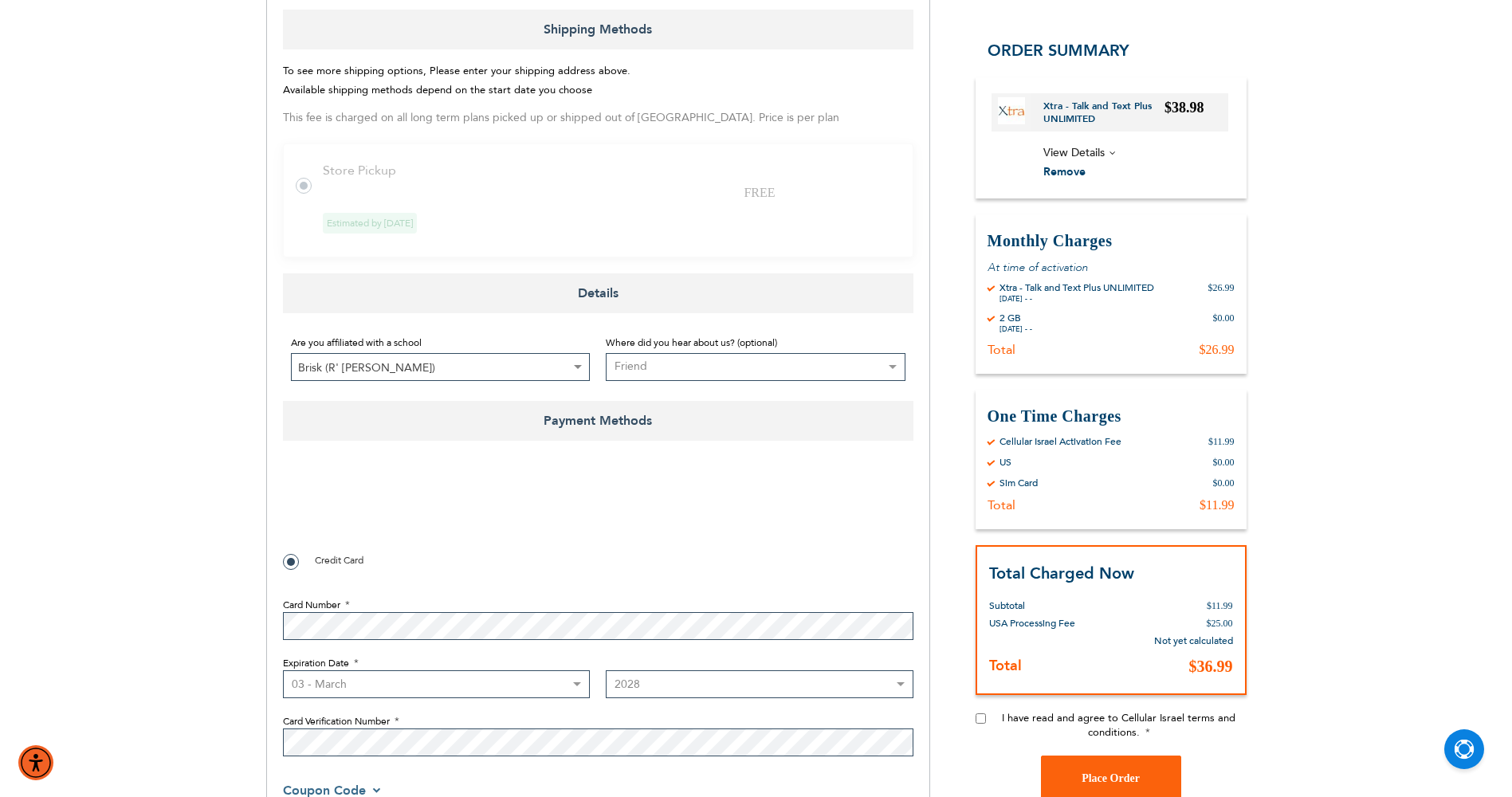
scroll to position [797, 0]
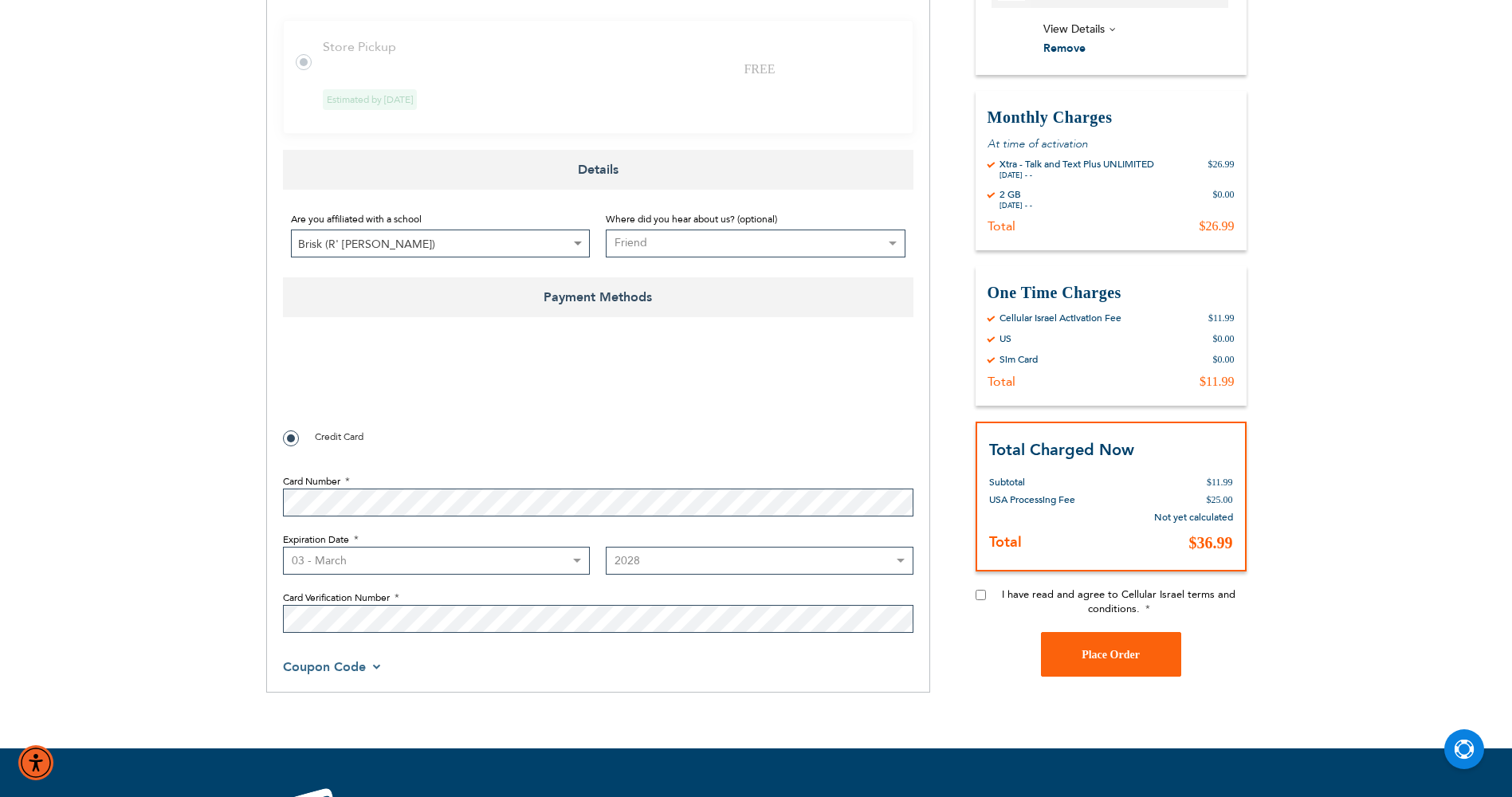
click at [980, 596] on input "I have read and agree to Cellular Israel terms and conditions." at bounding box center [980, 595] width 10 height 10
checkbox input "true"
click at [1071, 645] on button "Place Order" at bounding box center [1111, 655] width 140 height 45
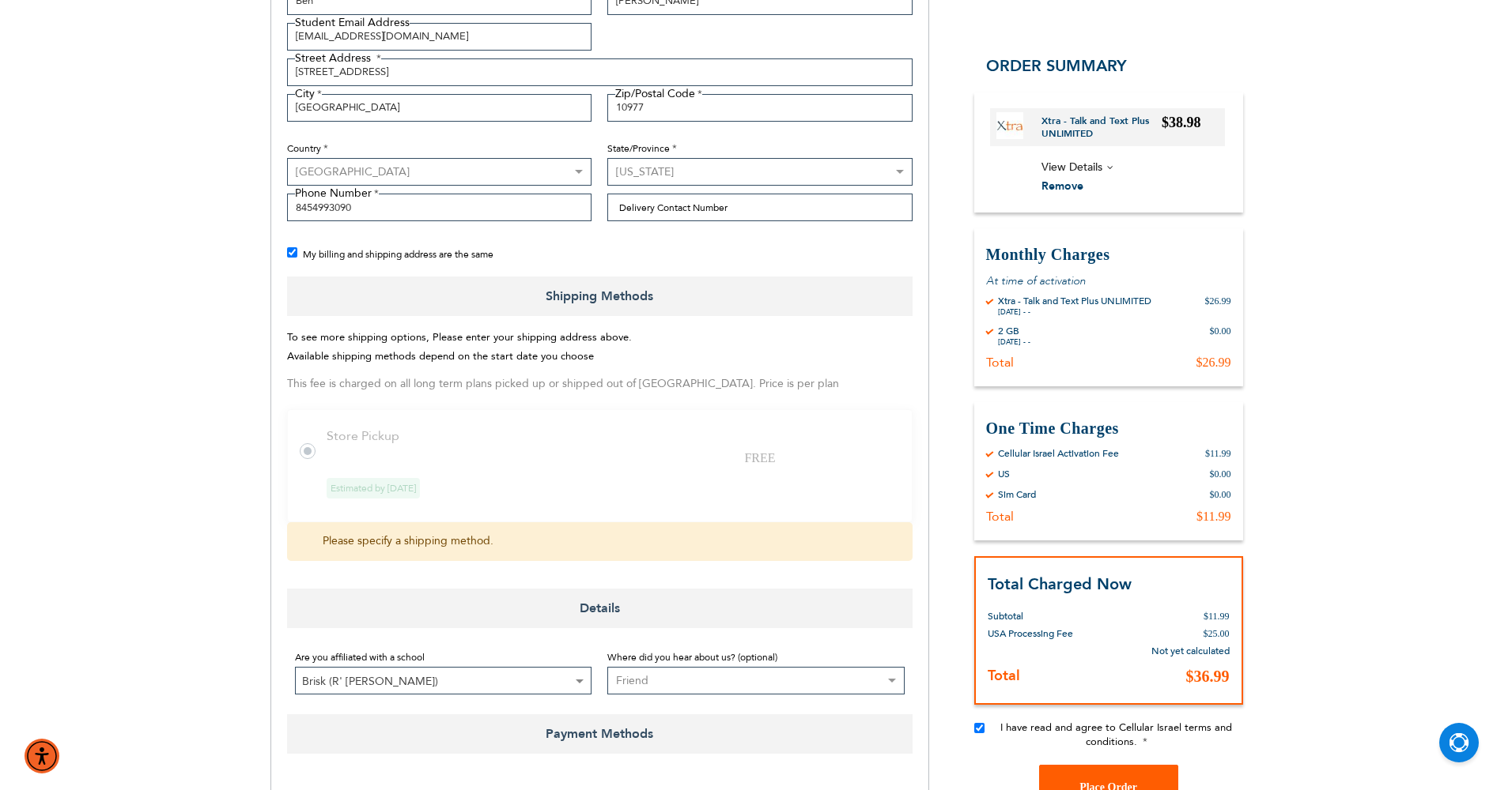
scroll to position [395, 0]
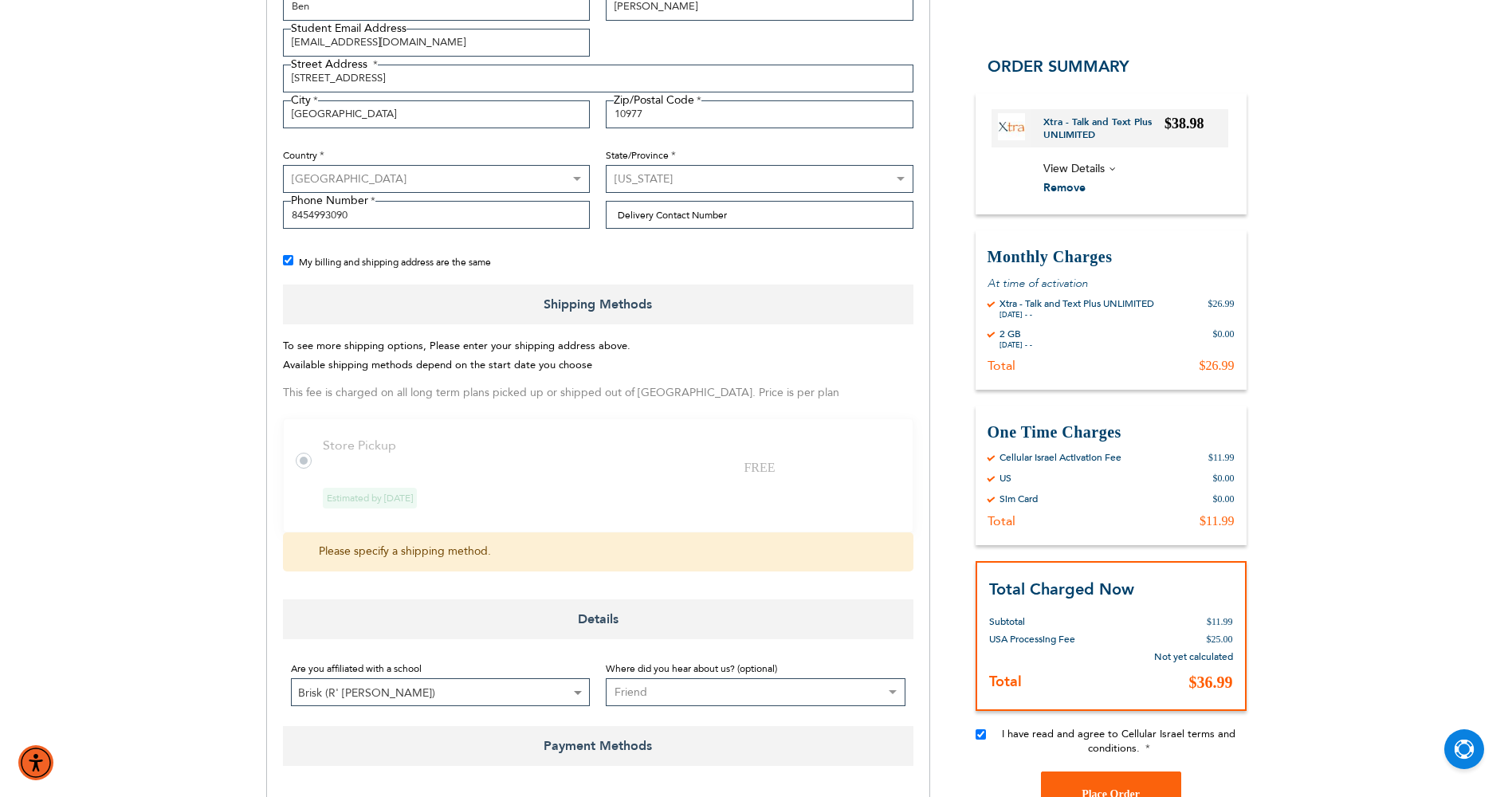
click at [295, 469] on tr "Store Pickup FREE Estimated by [DATE]" at bounding box center [598, 475] width 631 height 114
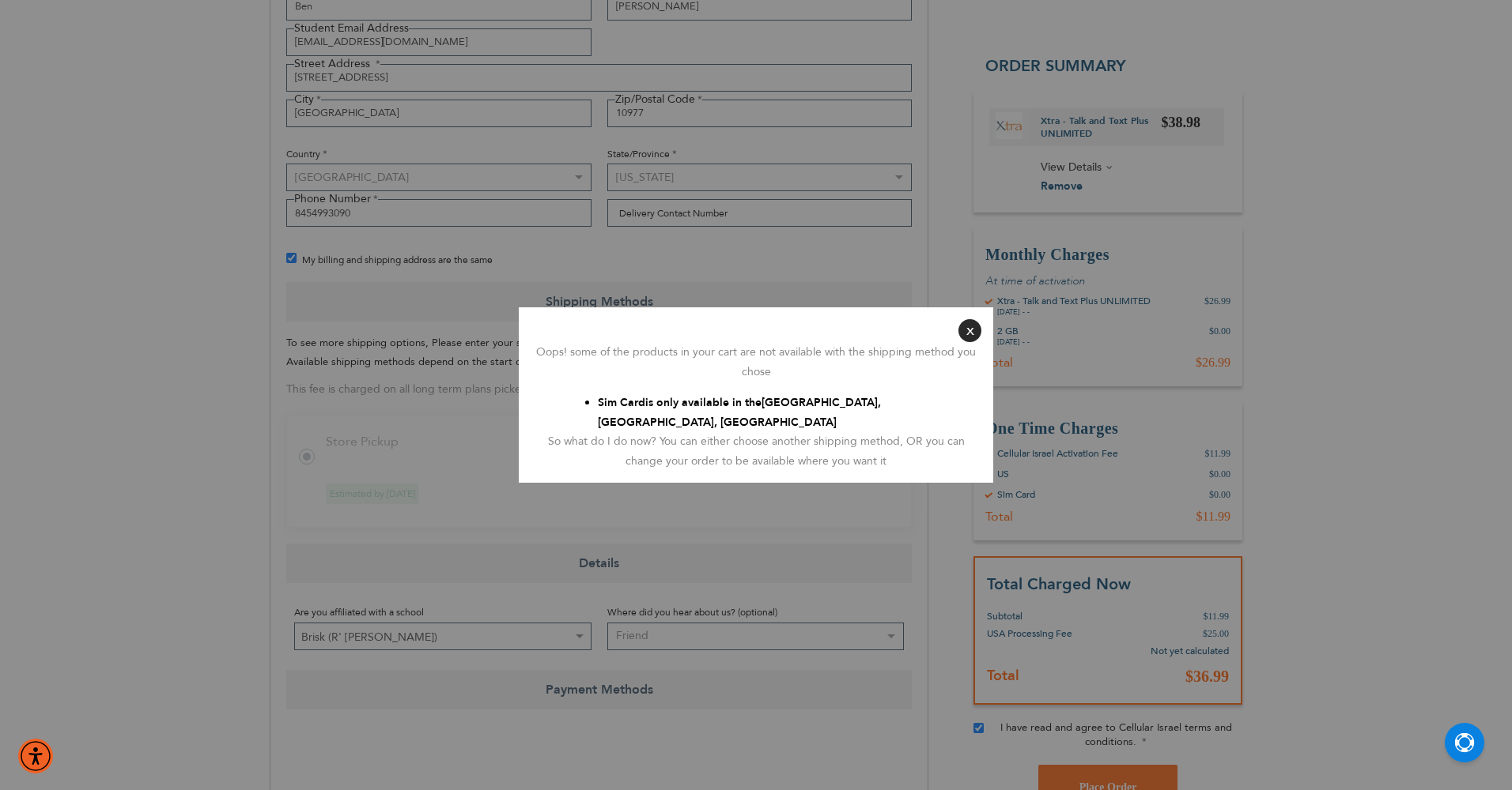
click at [972, 338] on button "Close" at bounding box center [969, 331] width 23 height 23
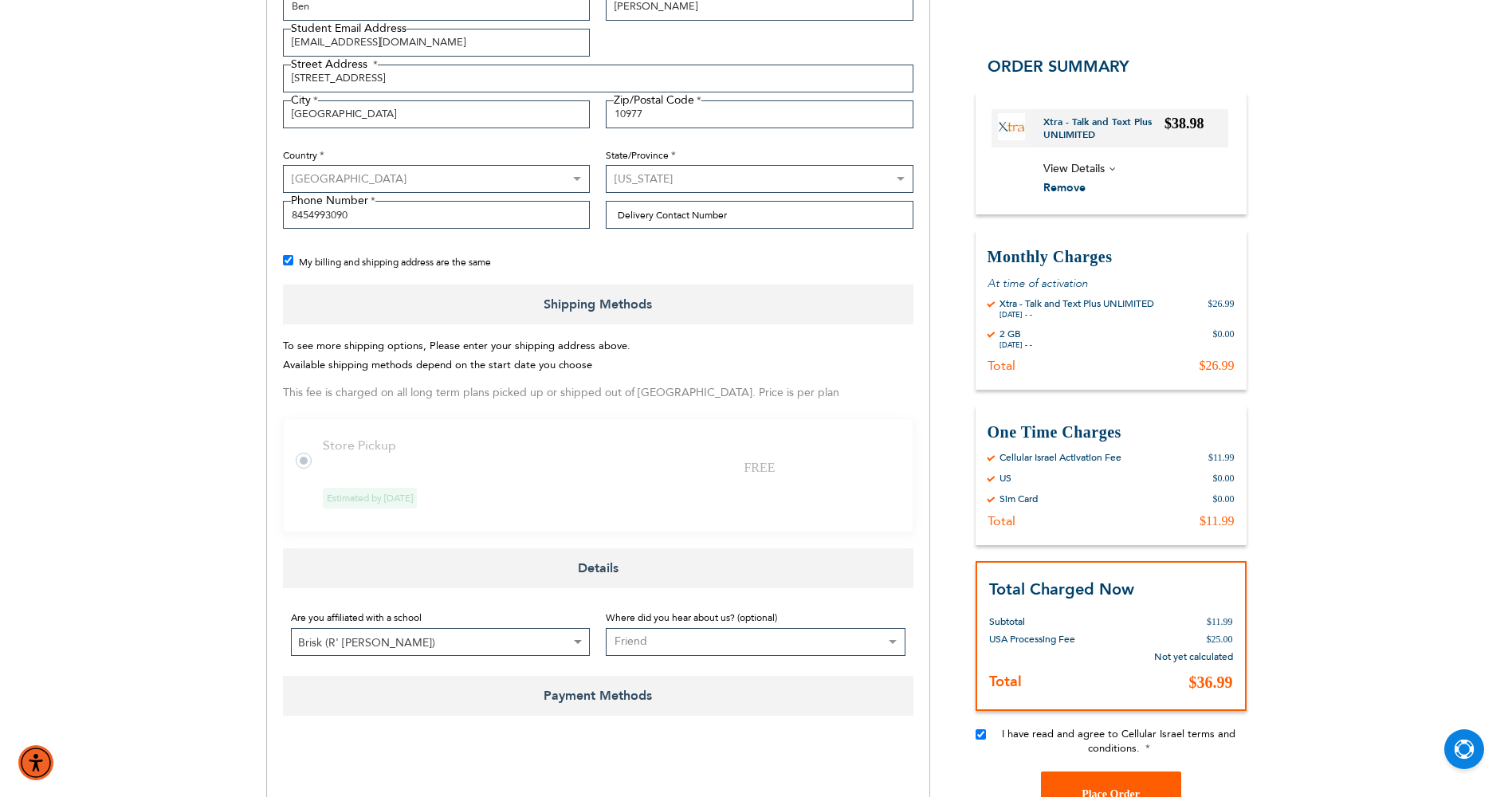
click at [1076, 779] on button "Place Order" at bounding box center [1111, 795] width 140 height 45
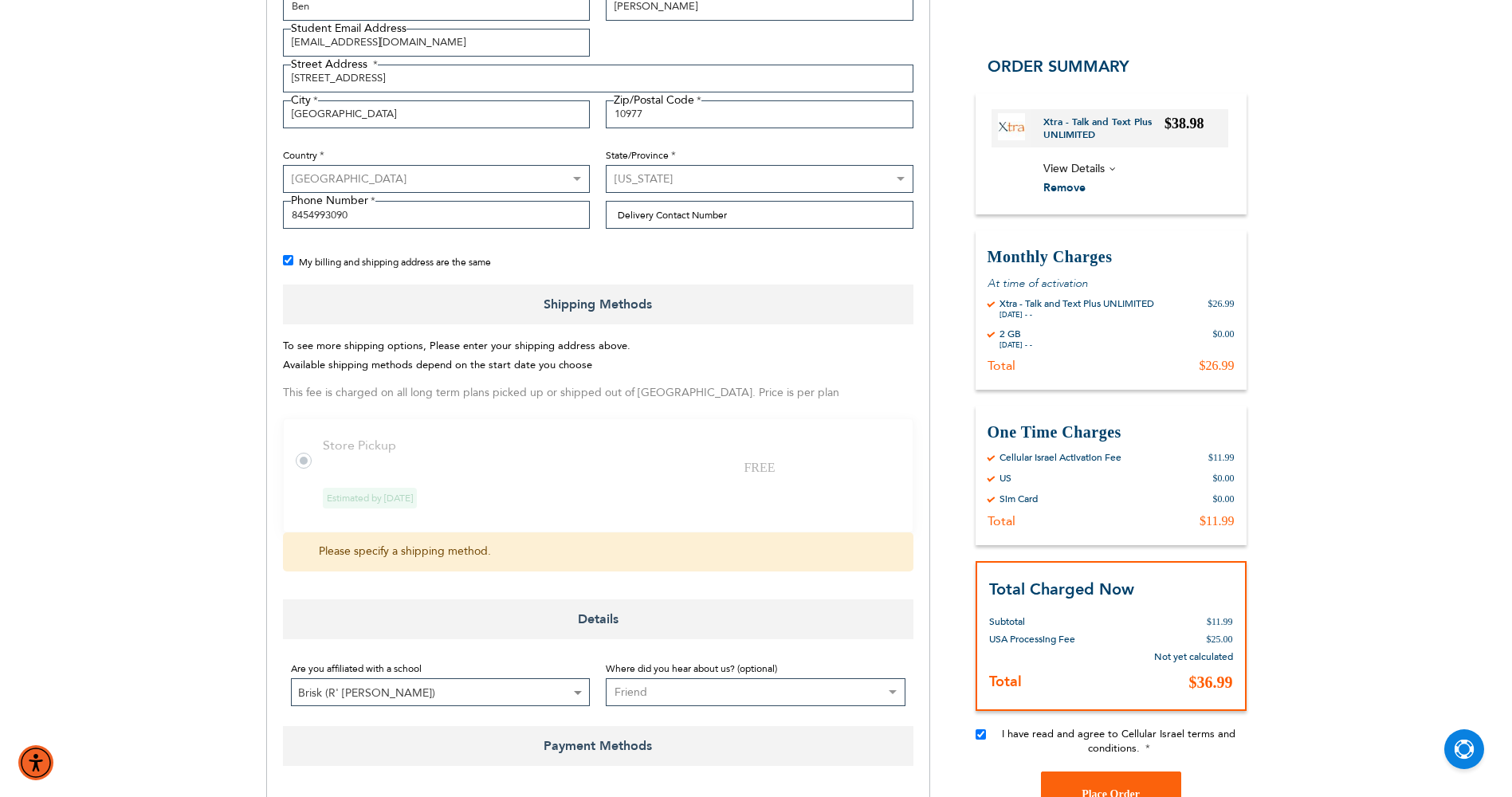
click at [379, 481] on tr "Store Pickup FREE Estimated by [DATE]" at bounding box center [598, 475] width 631 height 114
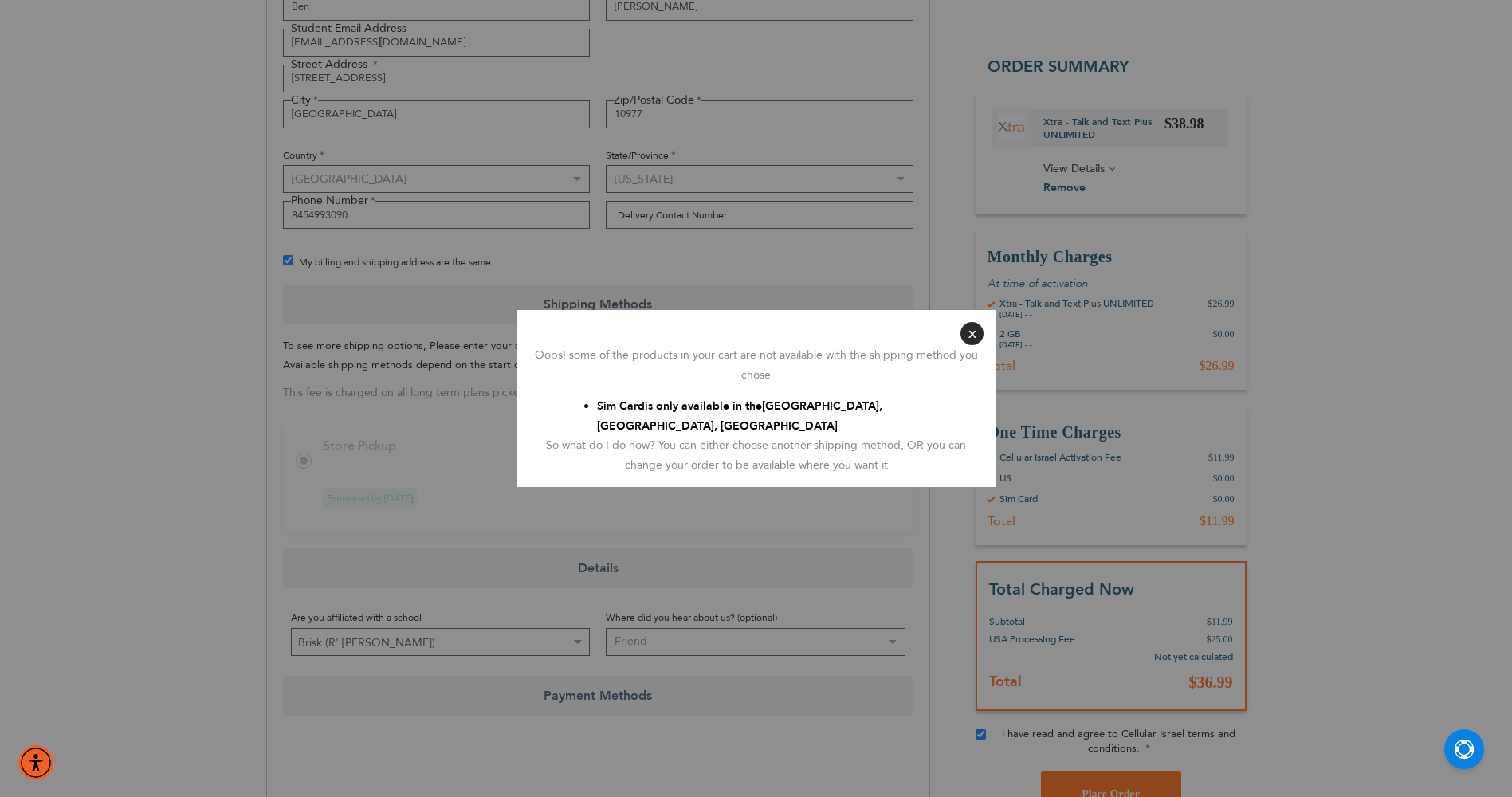
click at [1080, 777] on body "Please wait... The store will not work correctly in the case when cookies are d…" at bounding box center [756, 501] width 1512 height 1800
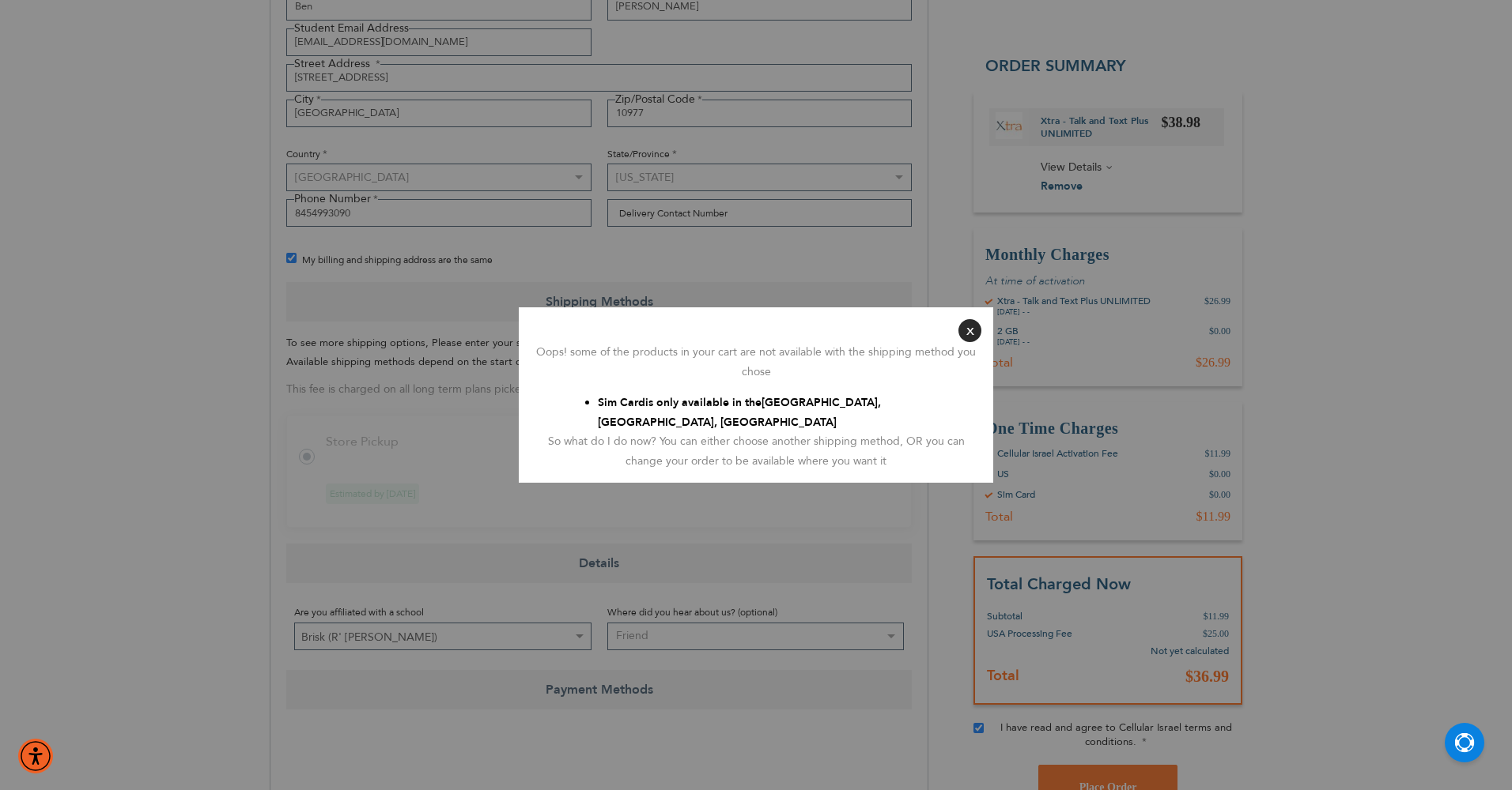
click at [968, 330] on button "Close" at bounding box center [969, 331] width 23 height 23
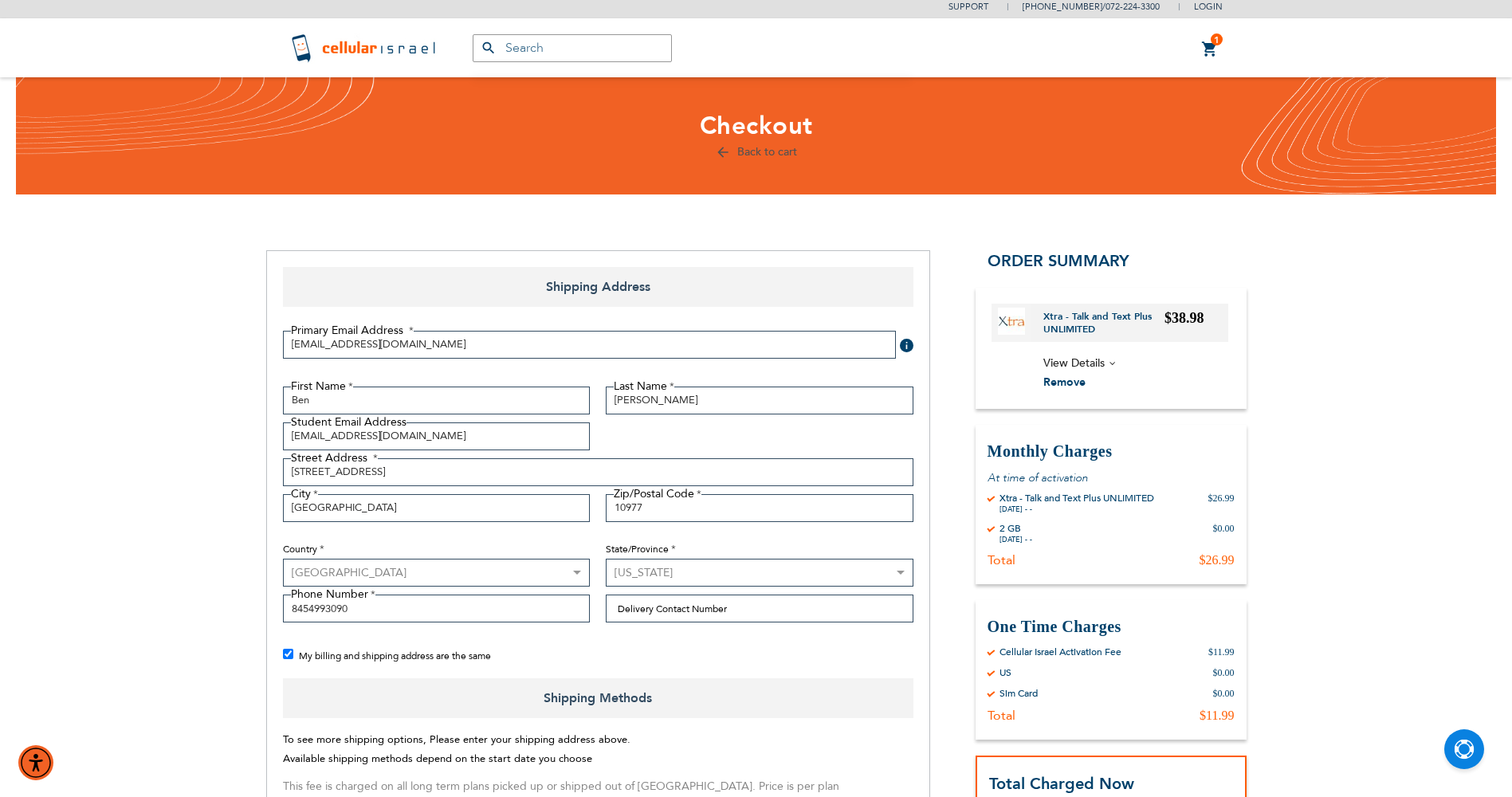
scroll to position [0, 0]
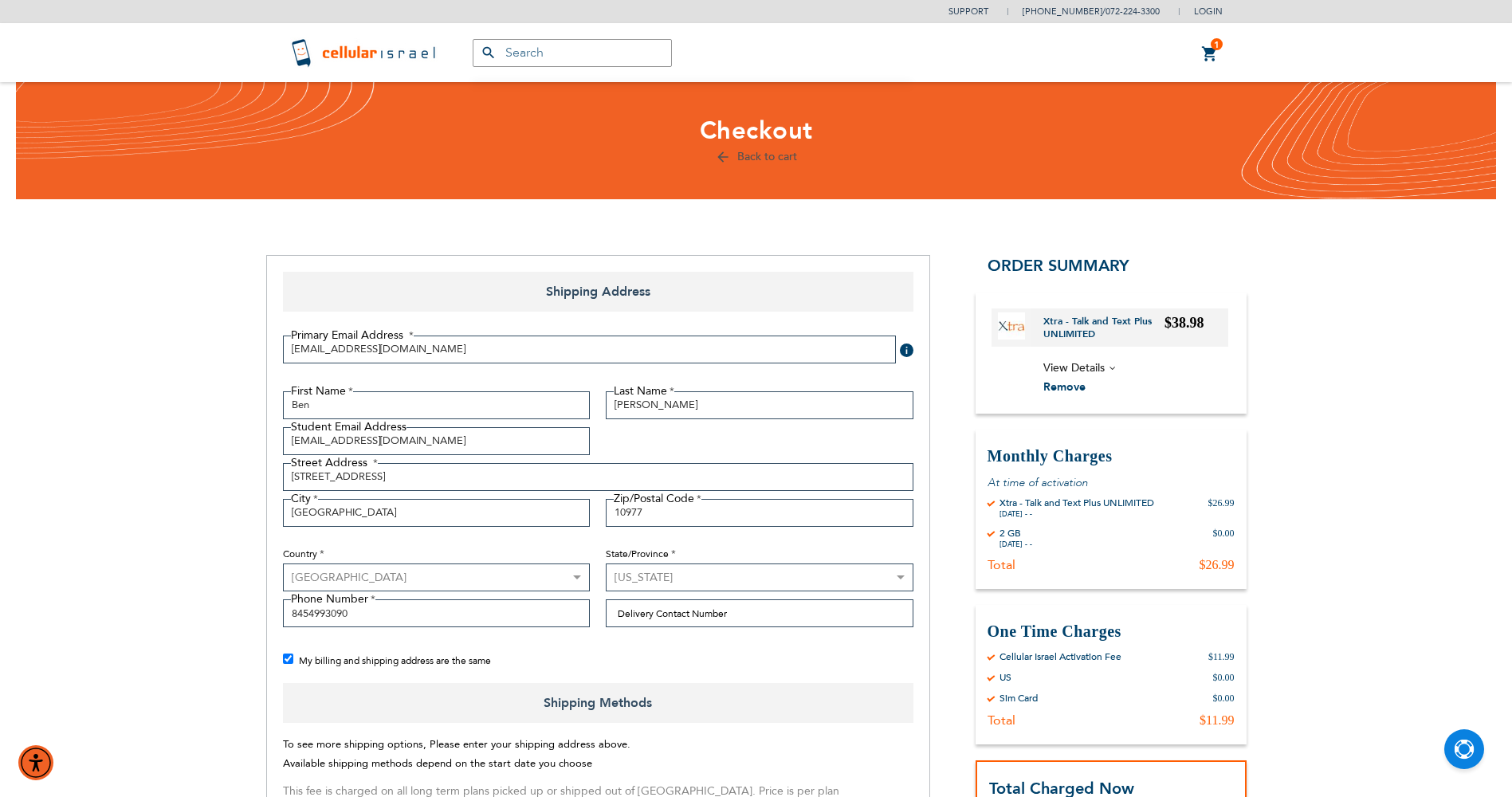
checkbox input "false"
click at [1206, 61] on link "1 1 items My Cart" at bounding box center [1210, 54] width 18 height 19
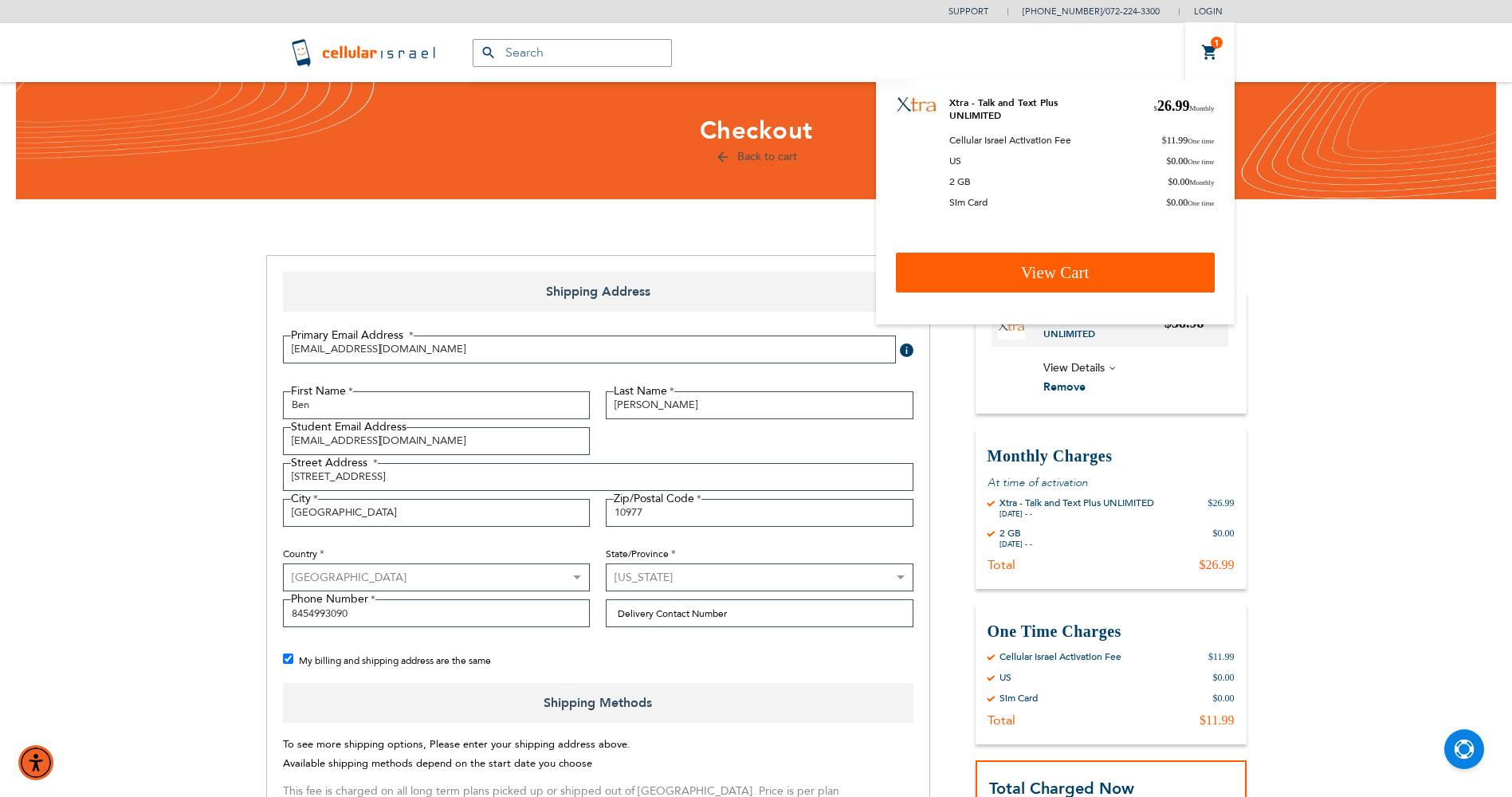
click at [1059, 281] on span "View Cart" at bounding box center [1055, 273] width 69 height 19
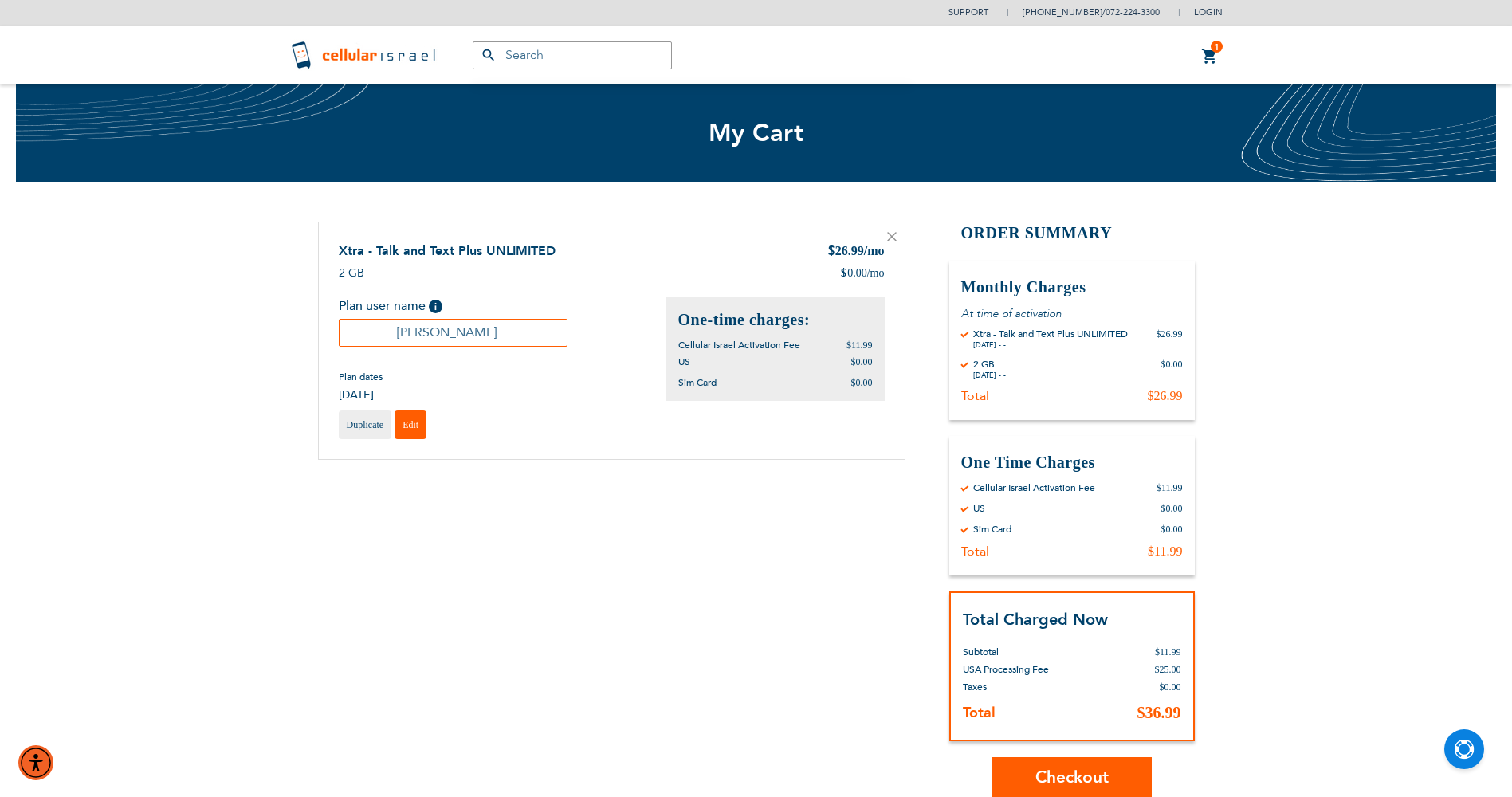
click at [421, 424] on link "Edit" at bounding box center [411, 425] width 32 height 29
